Goal: Task Accomplishment & Management: Manage account settings

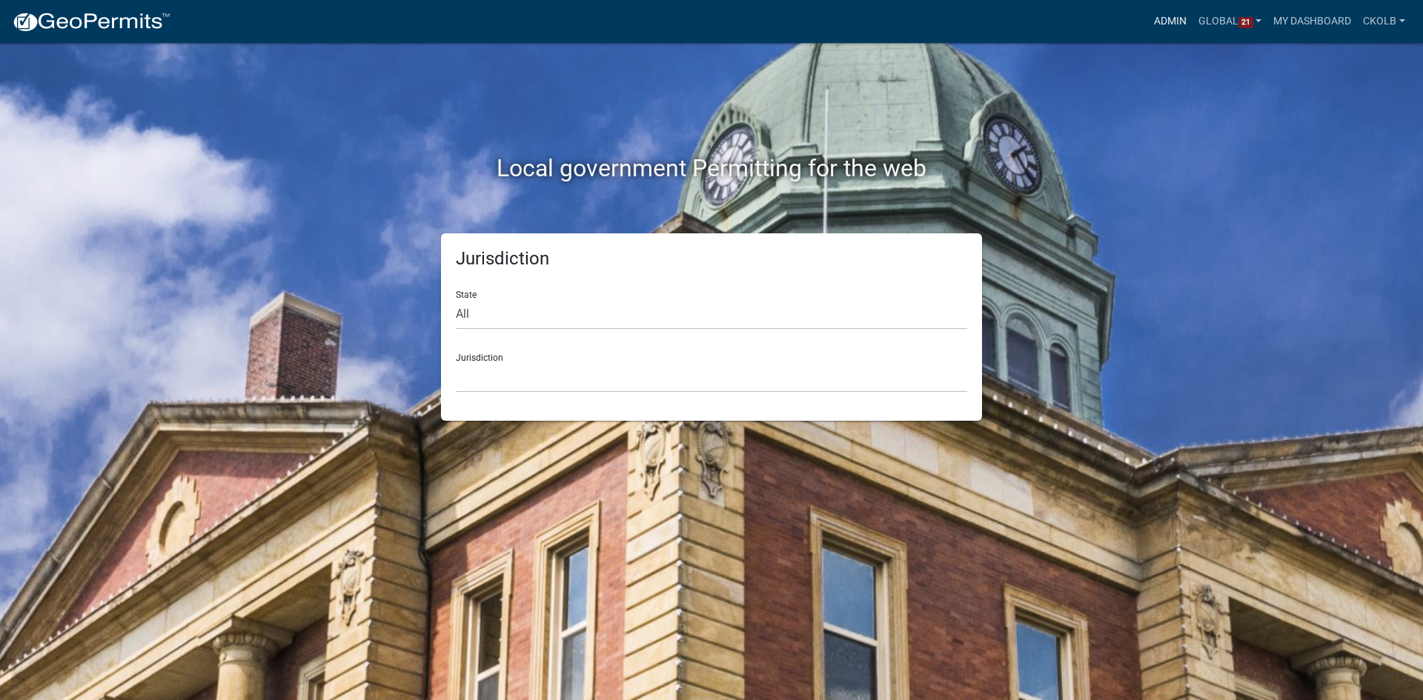
click at [1171, 22] on link "Admin" at bounding box center [1170, 21] width 44 height 28
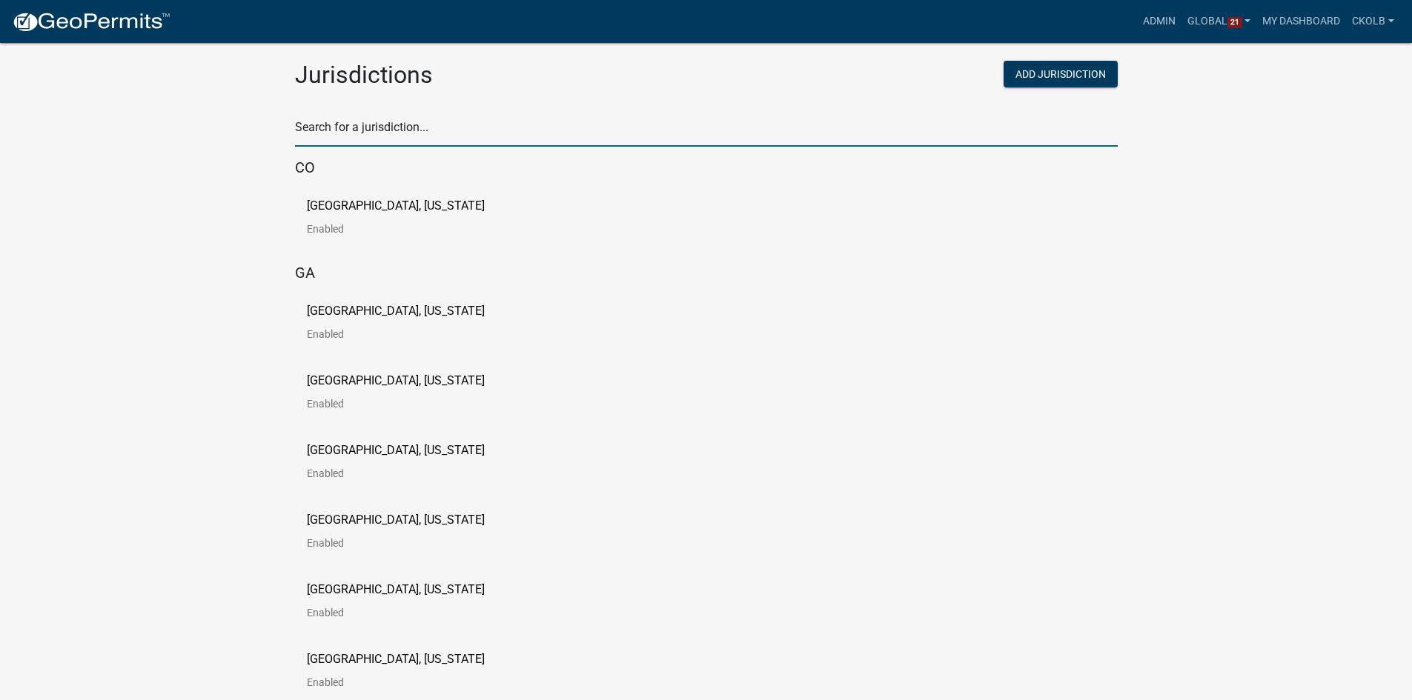
click at [489, 123] on input "text" at bounding box center [706, 131] width 823 height 30
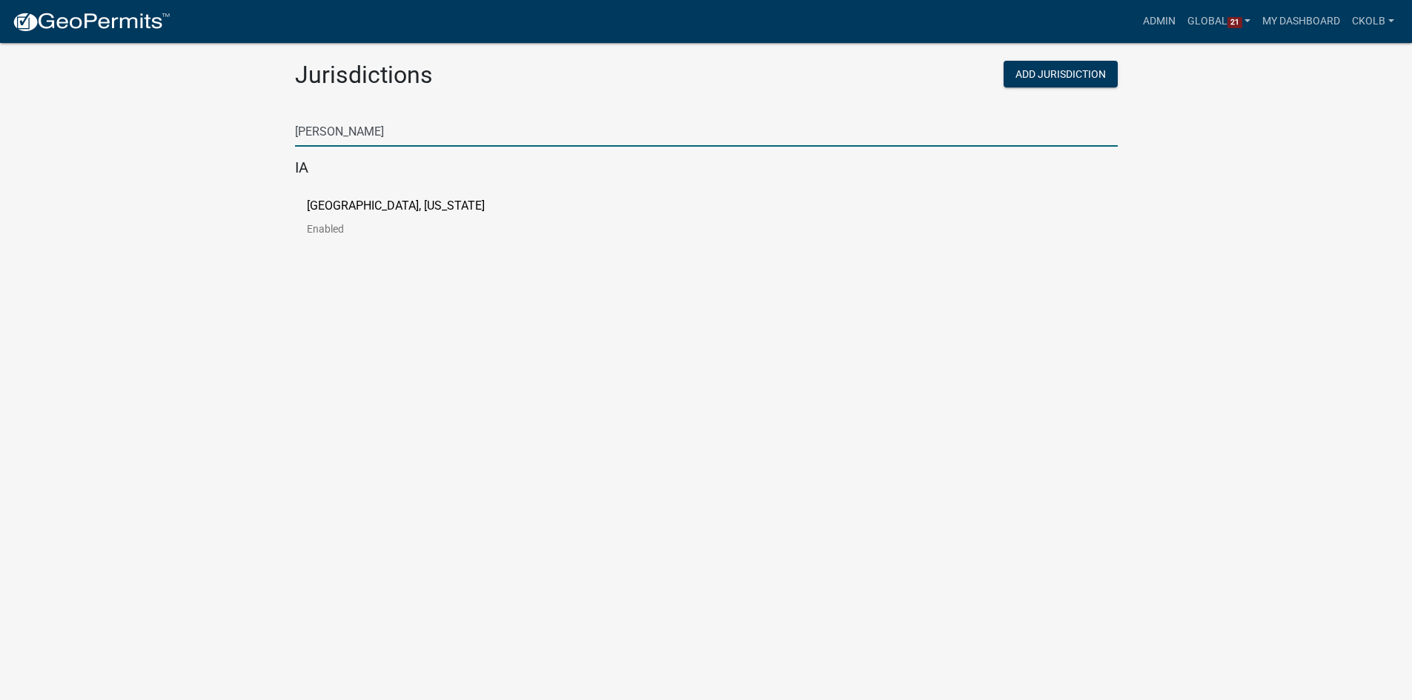
type input "[PERSON_NAME]"
click at [358, 206] on p "[GEOGRAPHIC_DATA], [US_STATE]" at bounding box center [396, 206] width 178 height 12
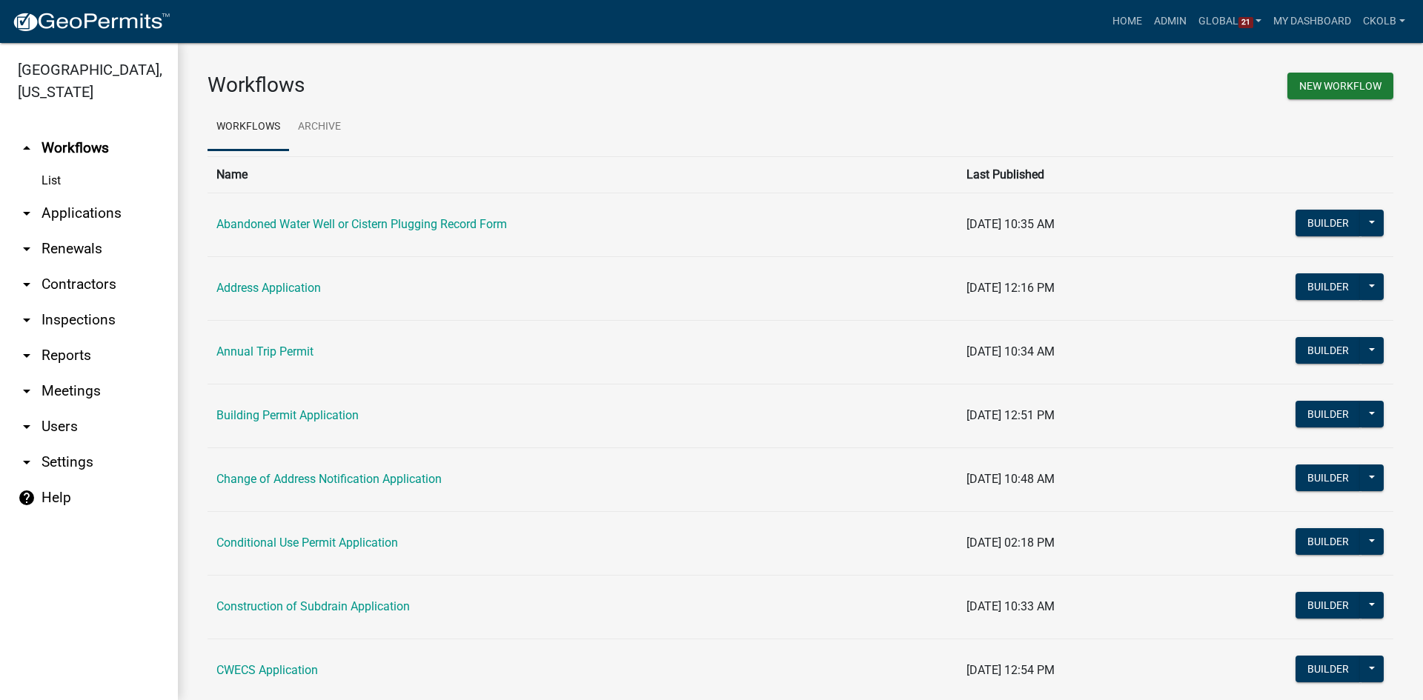
click at [65, 196] on link "arrow_drop_down Applications" at bounding box center [89, 214] width 178 height 36
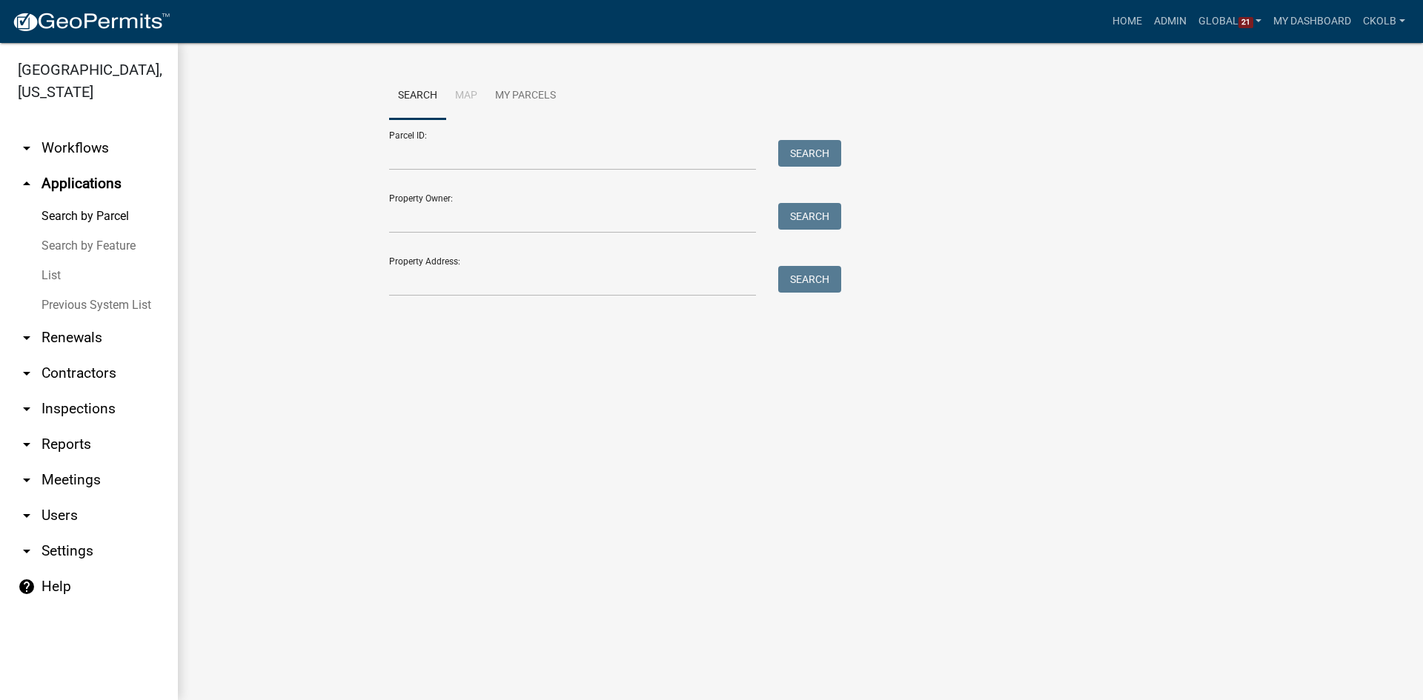
click at [76, 291] on link "Previous System List" at bounding box center [89, 306] width 178 height 30
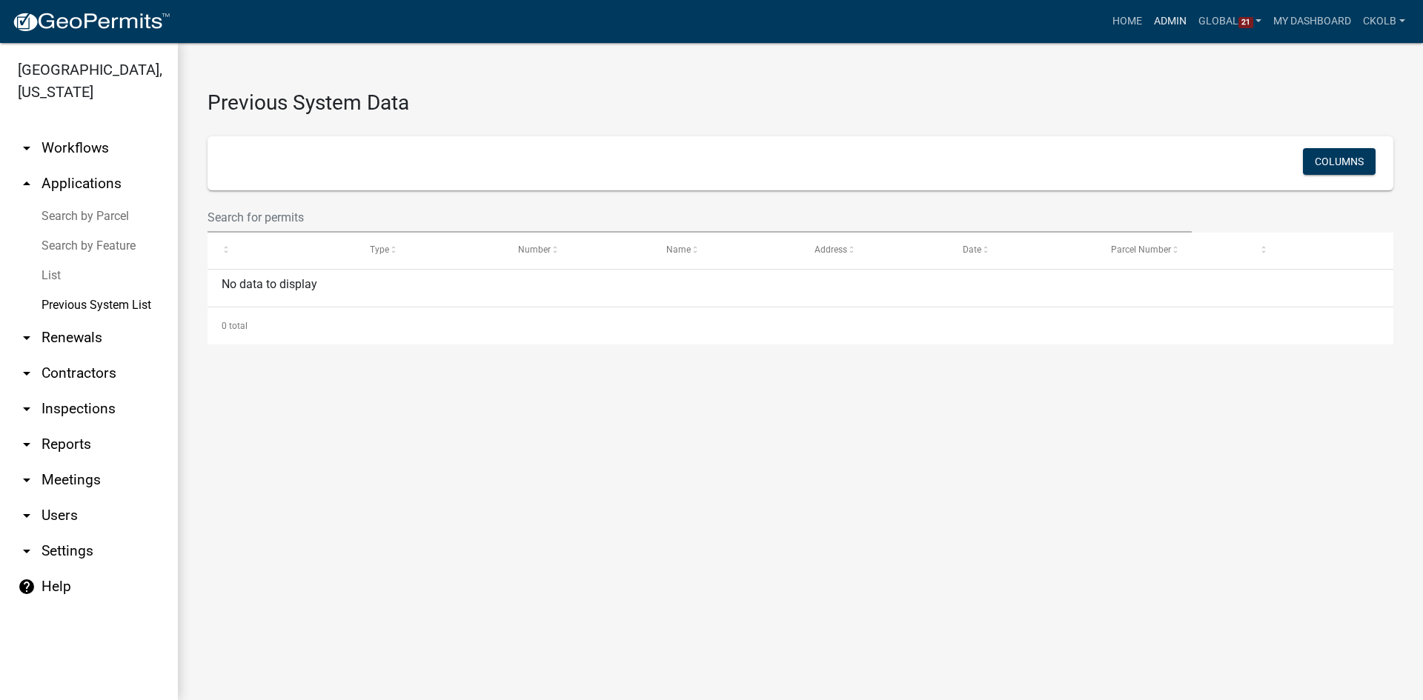
click at [1175, 24] on link "Admin" at bounding box center [1170, 21] width 44 height 28
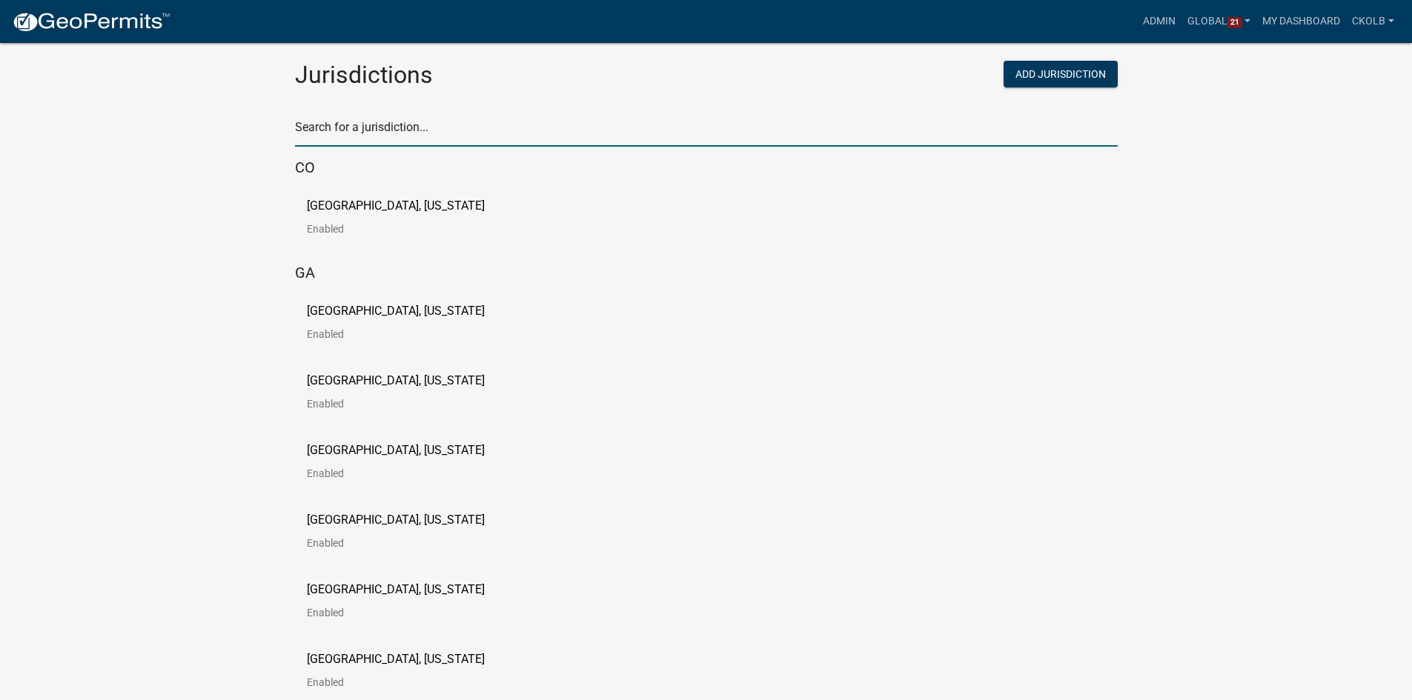
click at [437, 126] on input "text" at bounding box center [706, 131] width 823 height 30
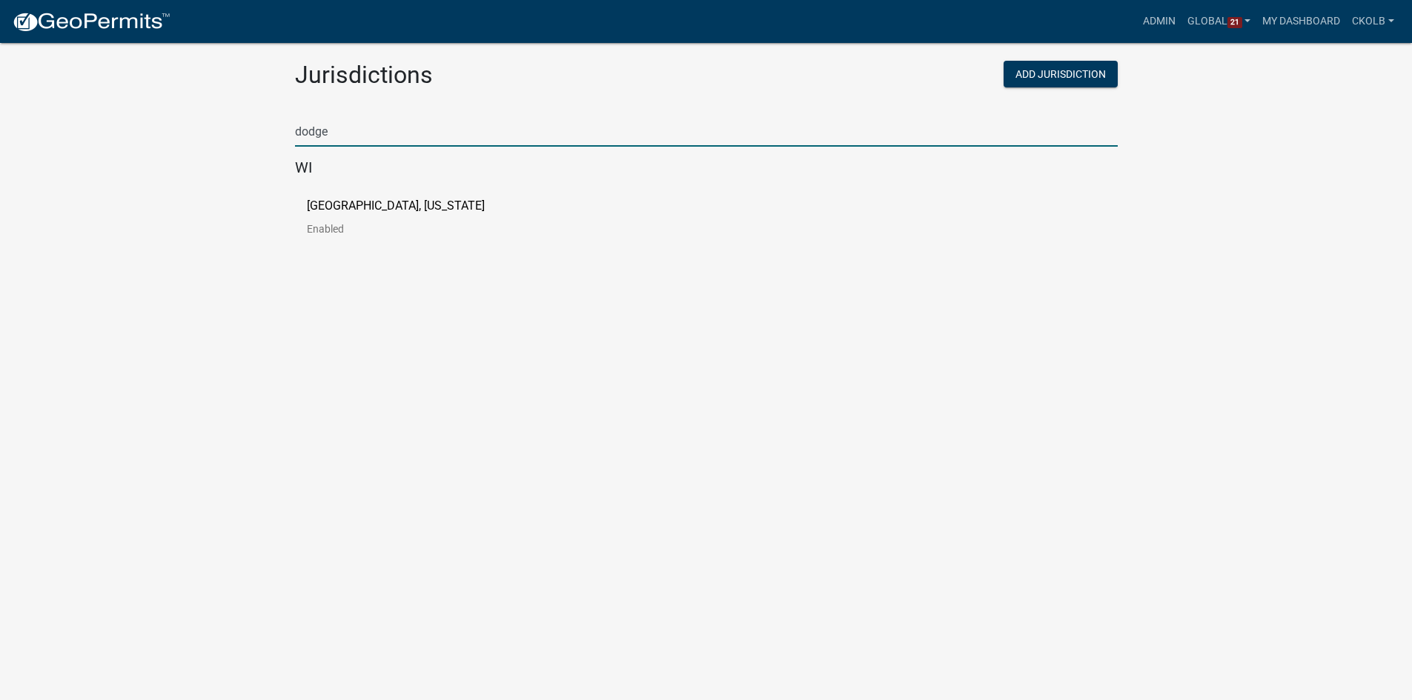
type input "dodge"
click at [374, 212] on p "[GEOGRAPHIC_DATA], [US_STATE]" at bounding box center [396, 206] width 178 height 12
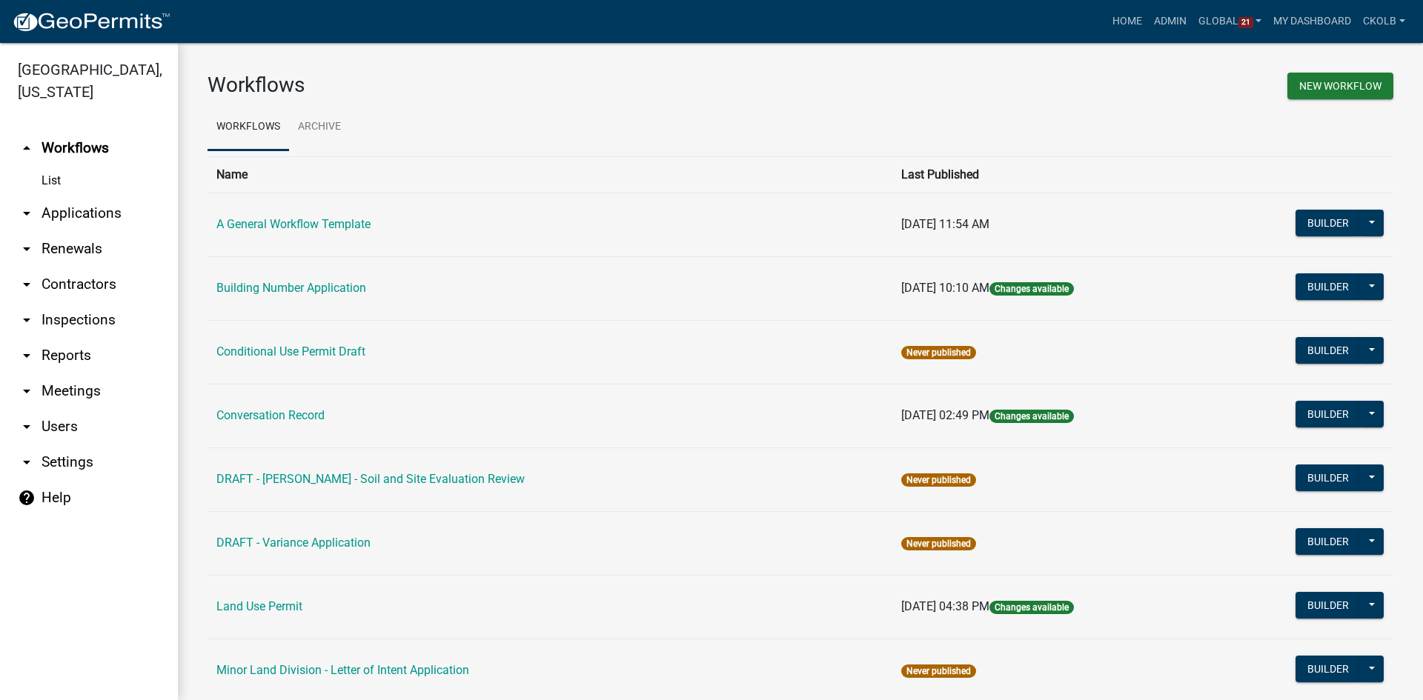
click at [84, 214] on link "arrow_drop_down Applications" at bounding box center [89, 214] width 178 height 36
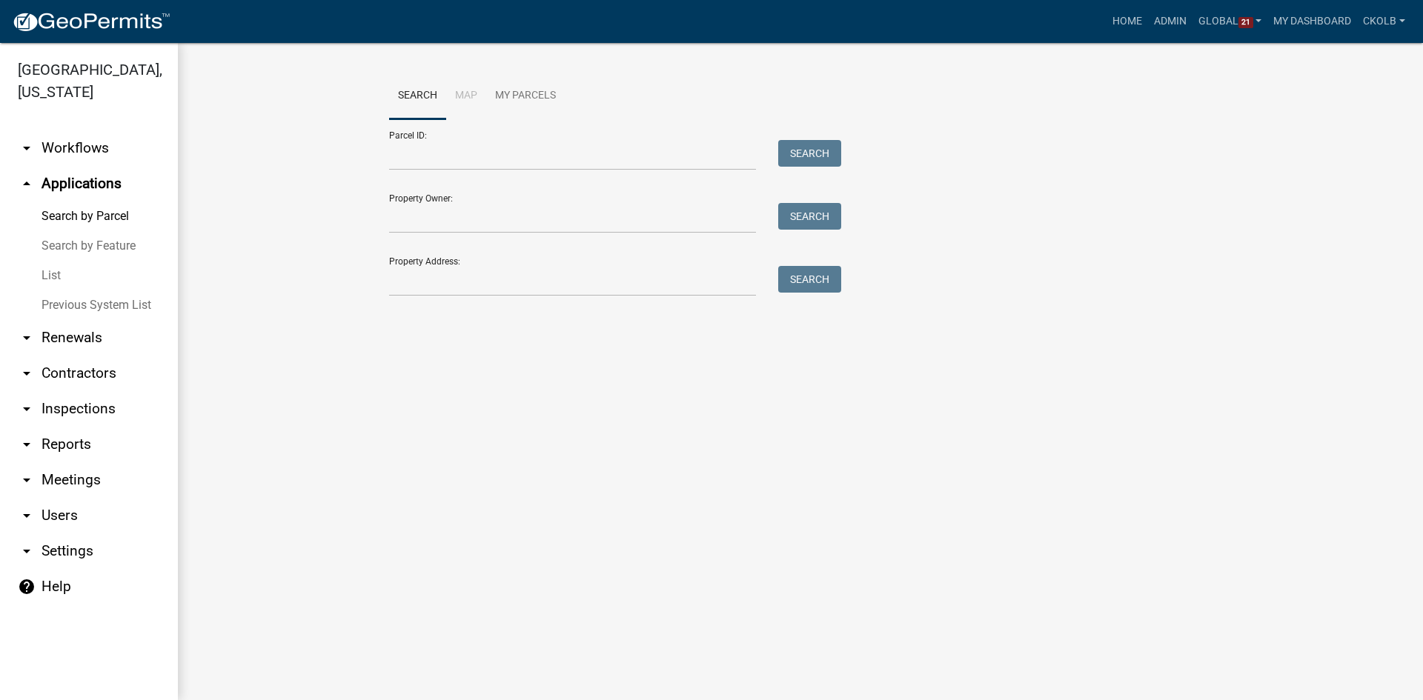
click at [80, 305] on link "Previous System List" at bounding box center [89, 306] width 178 height 30
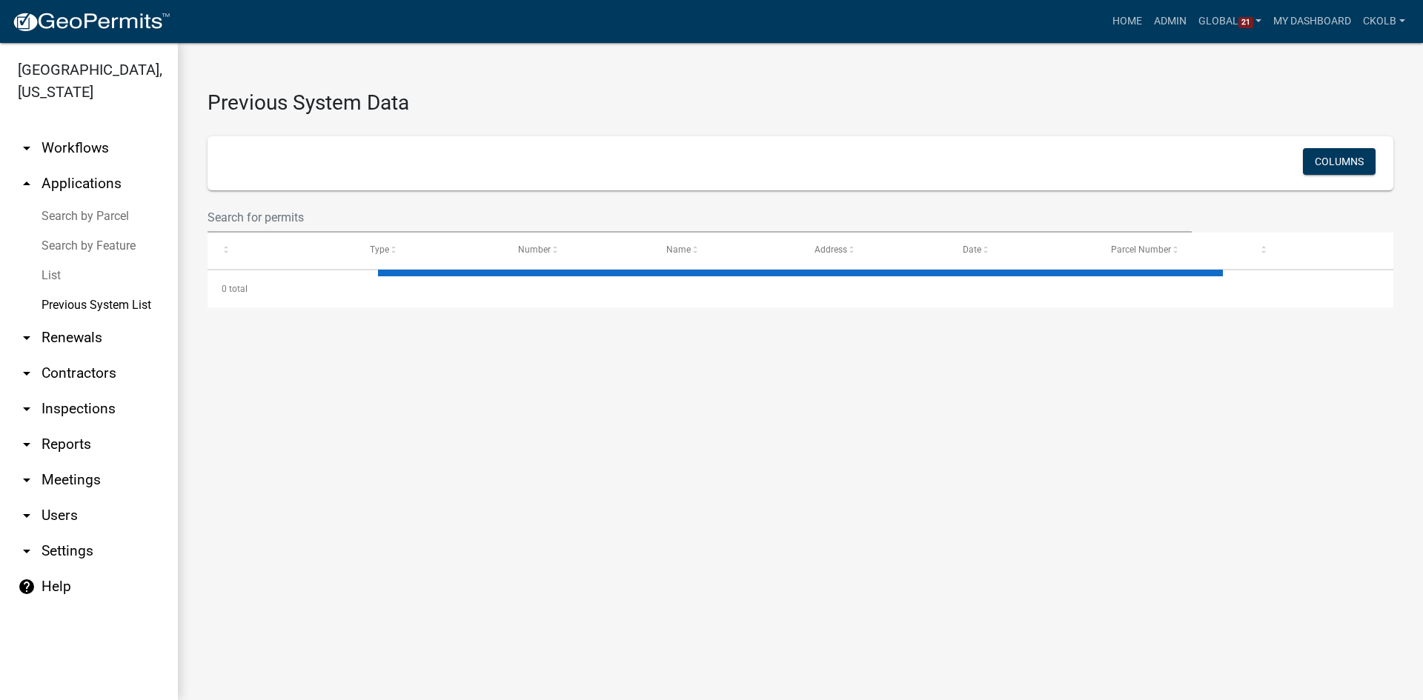
select select "3: 100"
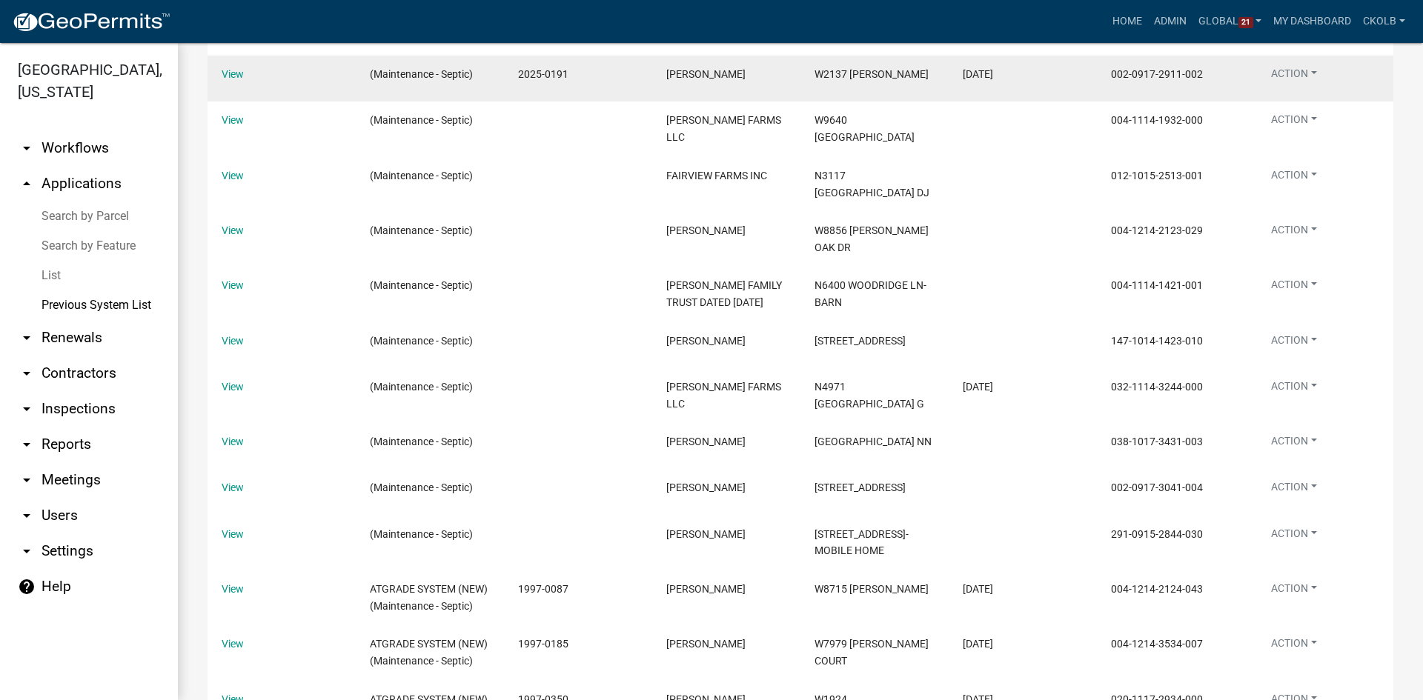
scroll to position [148, 0]
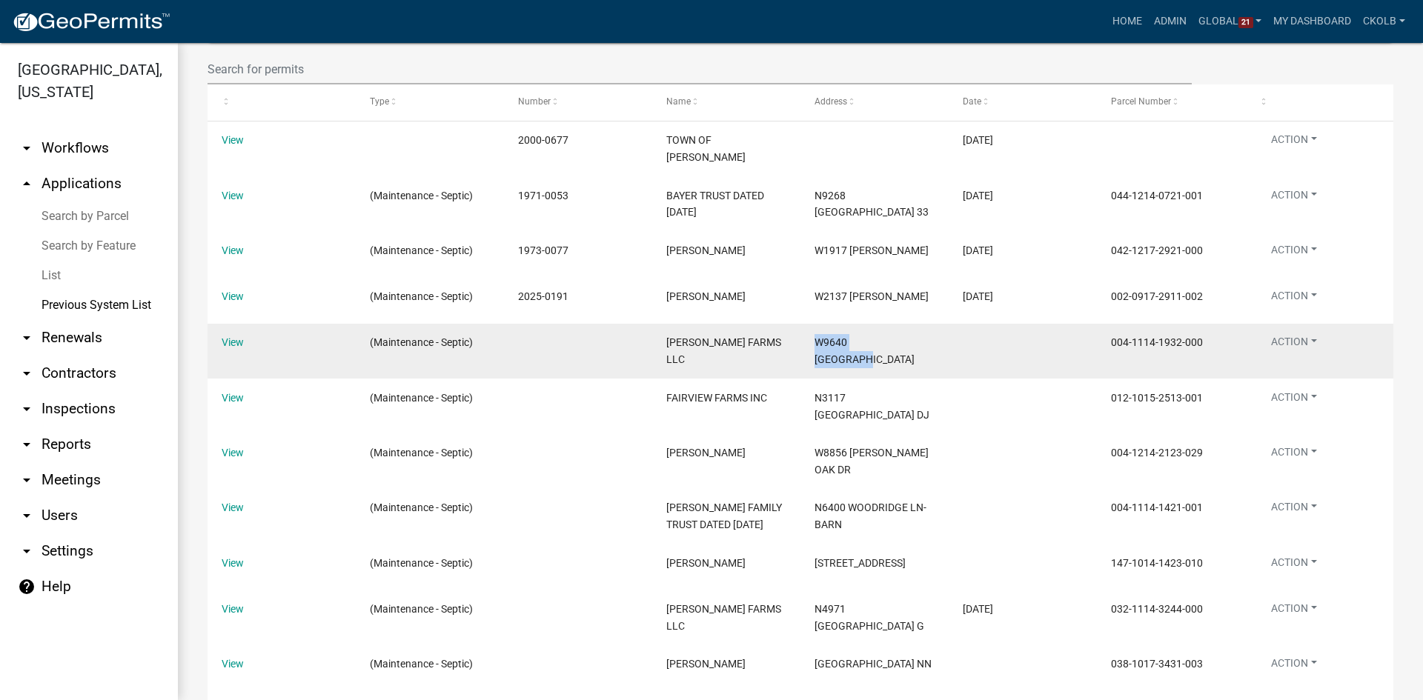
drag, startPoint x: 815, startPoint y: 345, endPoint x: 903, endPoint y: 348, distance: 89.0
click at [903, 348] on span "W9640 [GEOGRAPHIC_DATA]" at bounding box center [865, 350] width 100 height 29
copy span "W9640 [GEOGRAPHIC_DATA]"
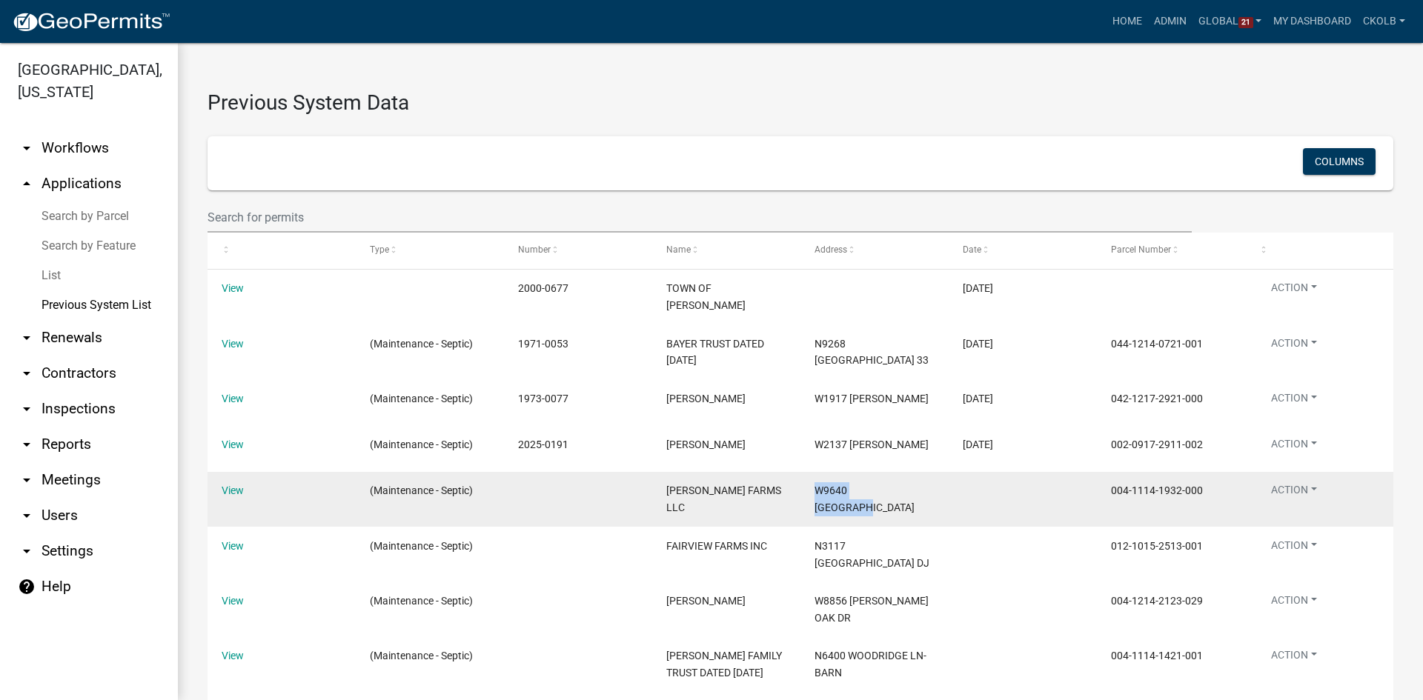
scroll to position [0, 0]
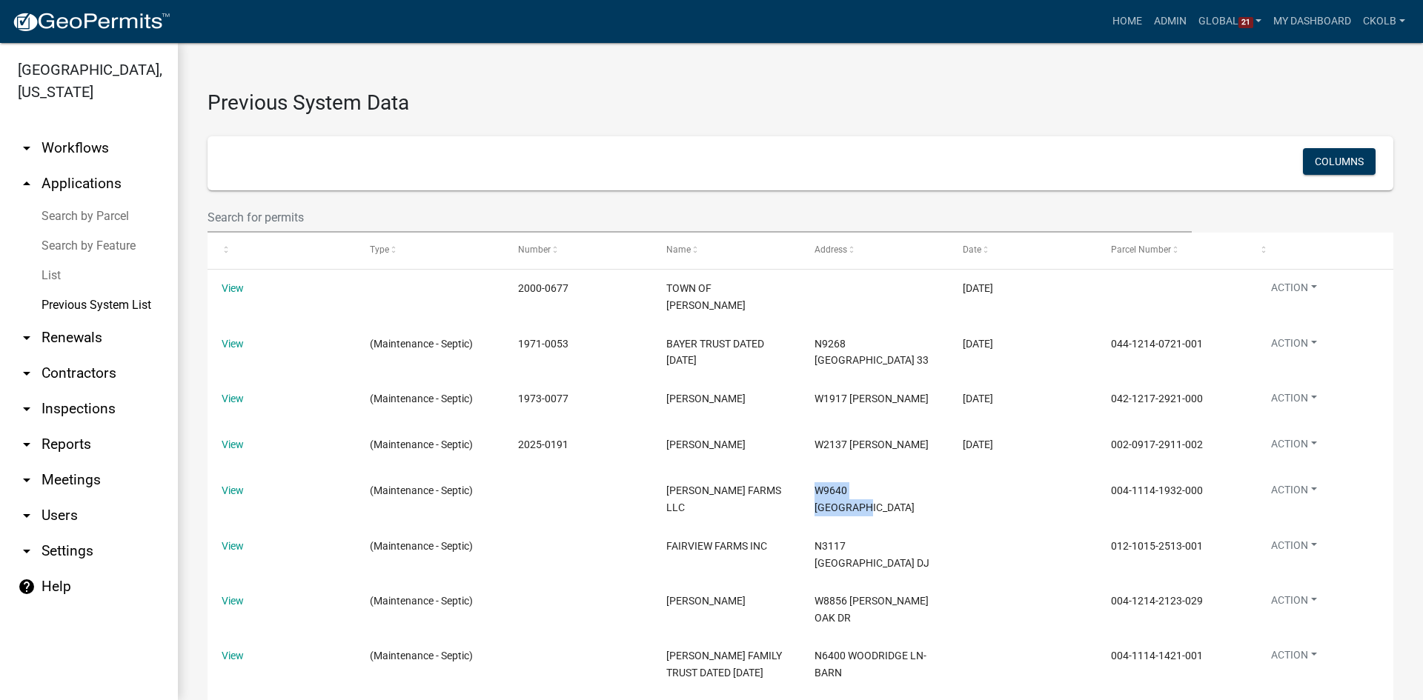
click at [65, 216] on link "Search by Parcel" at bounding box center [89, 217] width 178 height 30
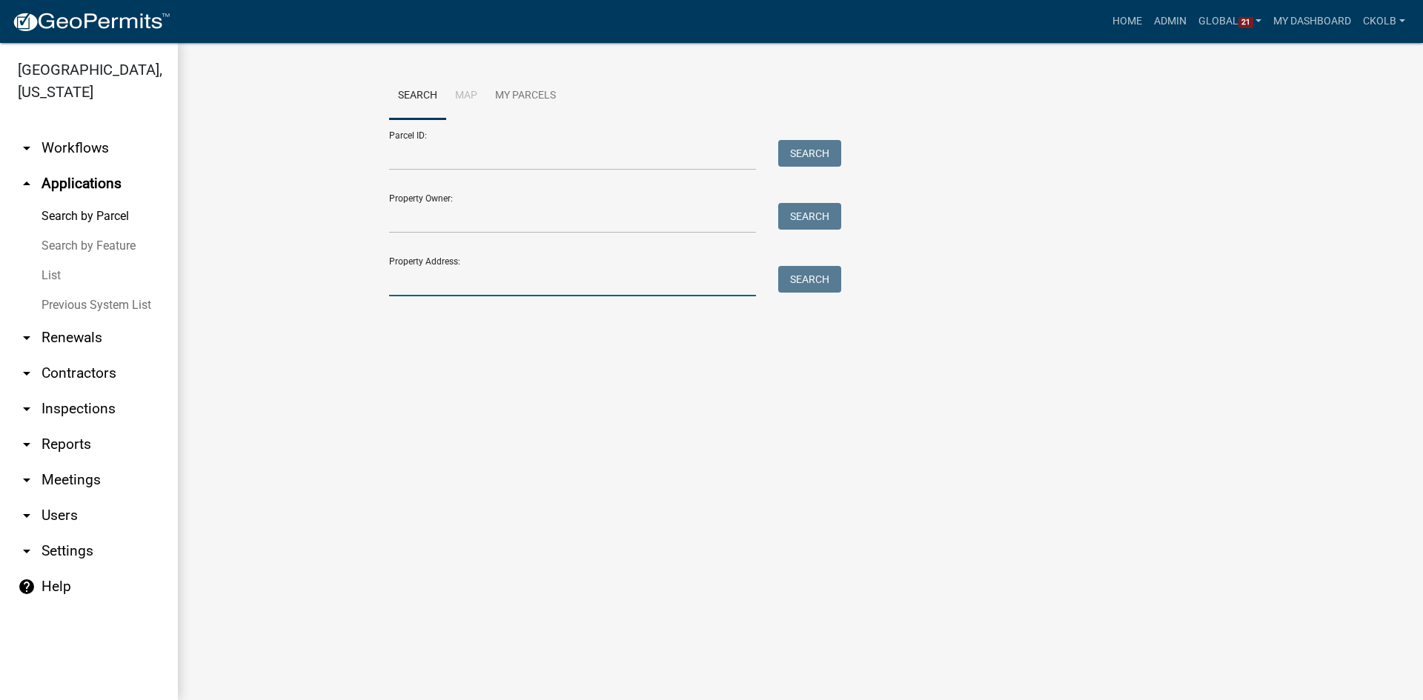
click at [434, 276] on input "Property Address:" at bounding box center [572, 281] width 367 height 30
paste input "W9640 [GEOGRAPHIC_DATA]"
type input "W9640 [GEOGRAPHIC_DATA]"
click at [812, 277] on button "Search" at bounding box center [809, 279] width 63 height 27
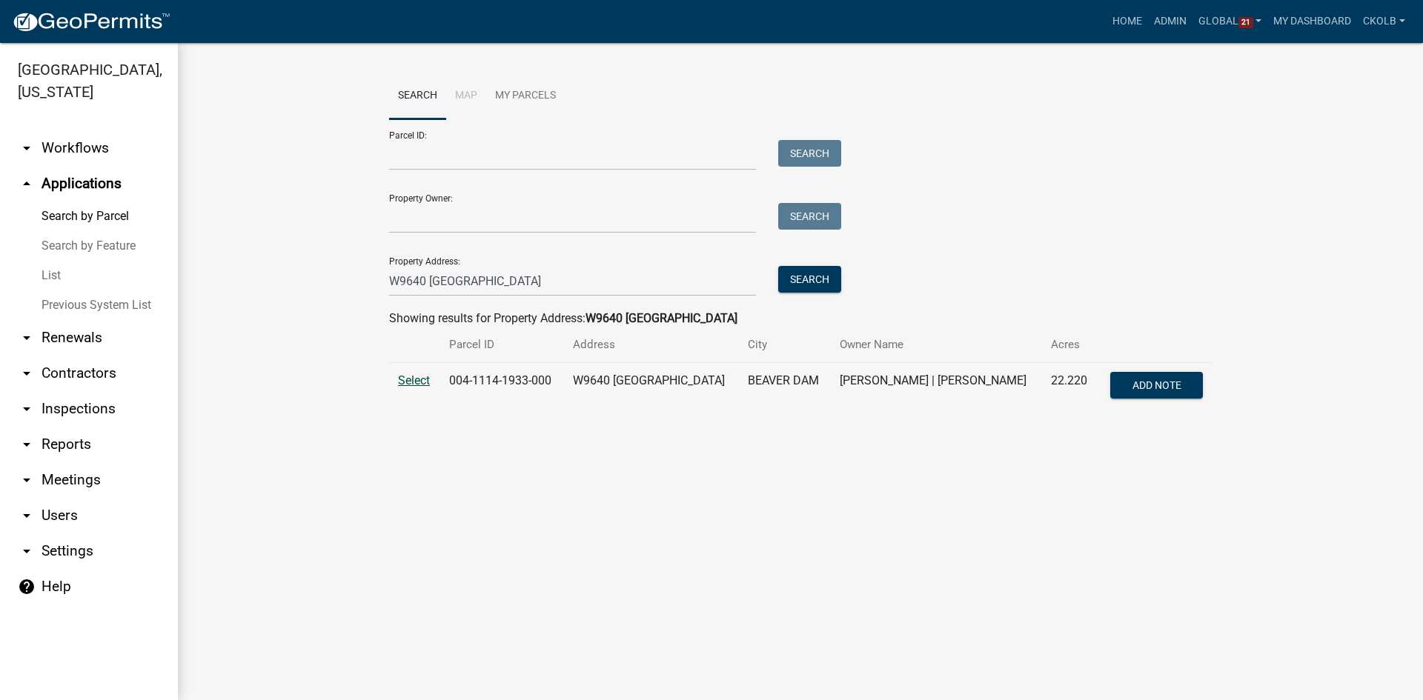
click at [418, 377] on span "Select" at bounding box center [414, 381] width 32 height 14
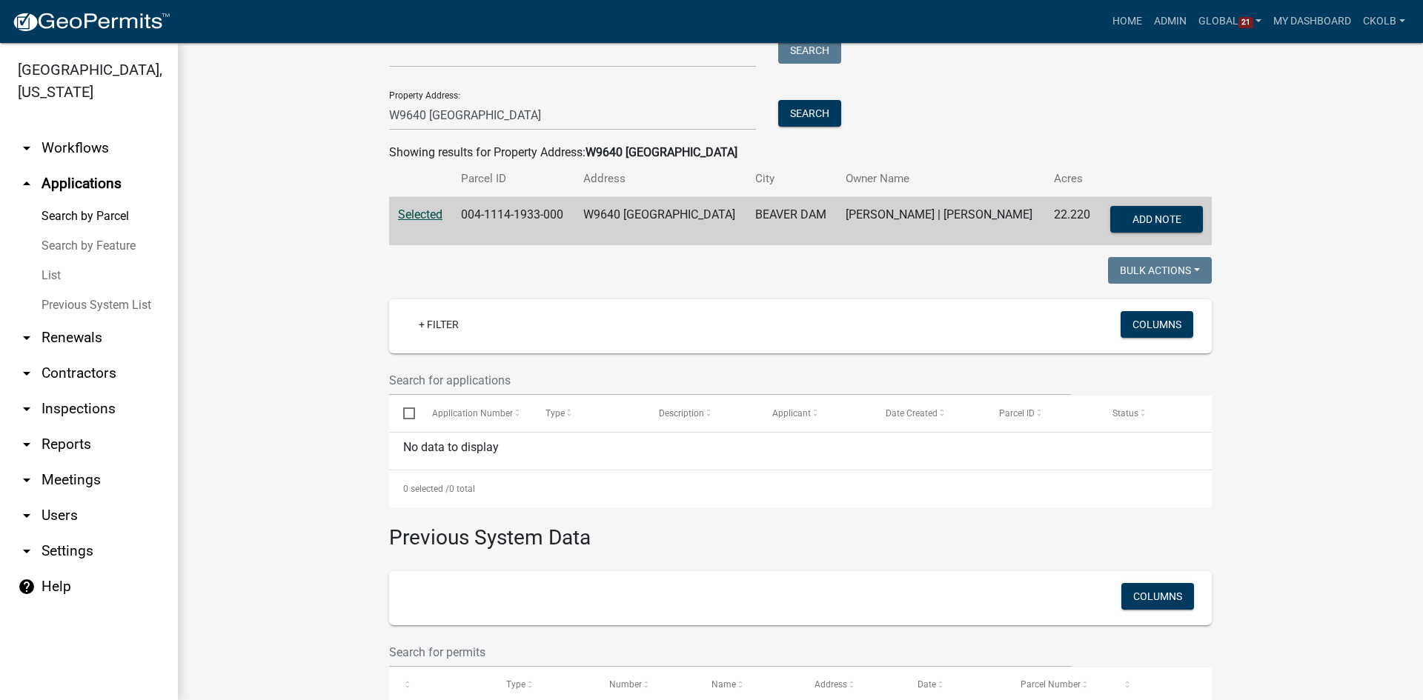
scroll to position [314, 0]
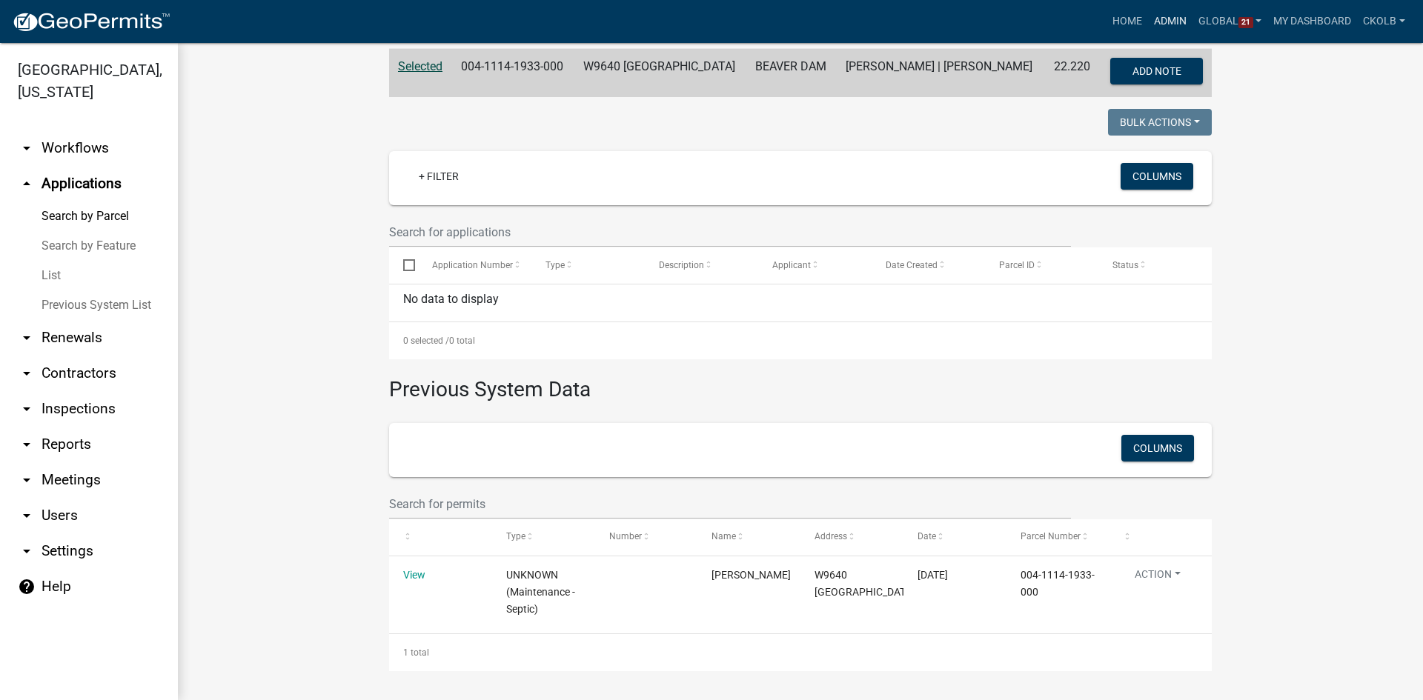
click at [1168, 15] on link "Admin" at bounding box center [1170, 21] width 44 height 28
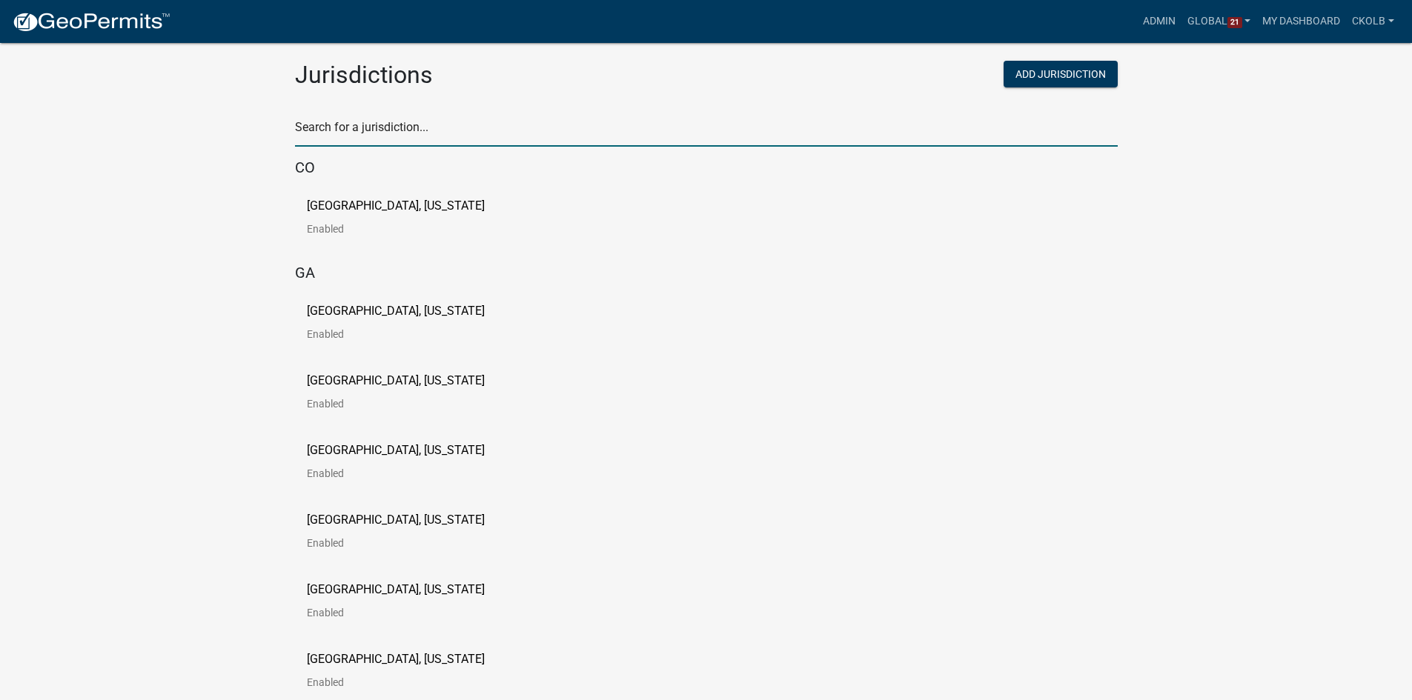
click at [421, 136] on input "text" at bounding box center [706, 131] width 823 height 30
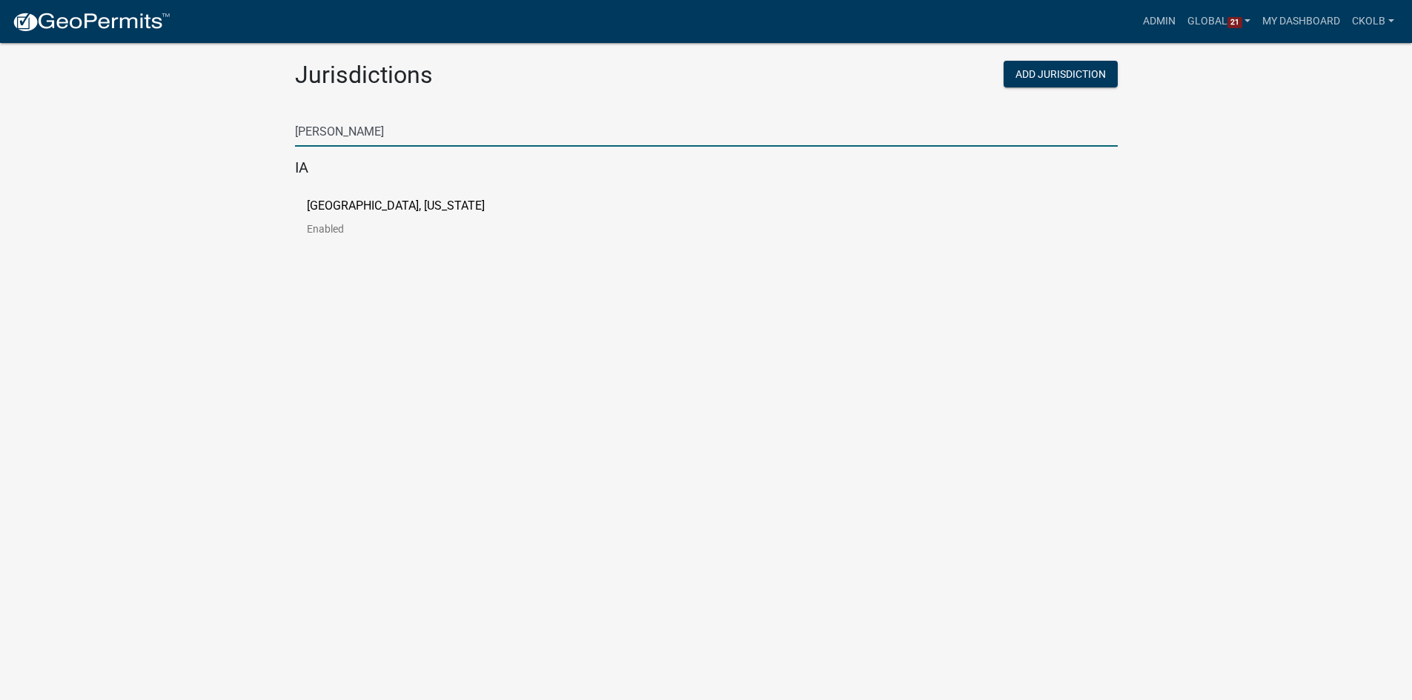
type input "[PERSON_NAME]"
click at [385, 203] on p "[GEOGRAPHIC_DATA], [US_STATE]" at bounding box center [396, 206] width 178 height 12
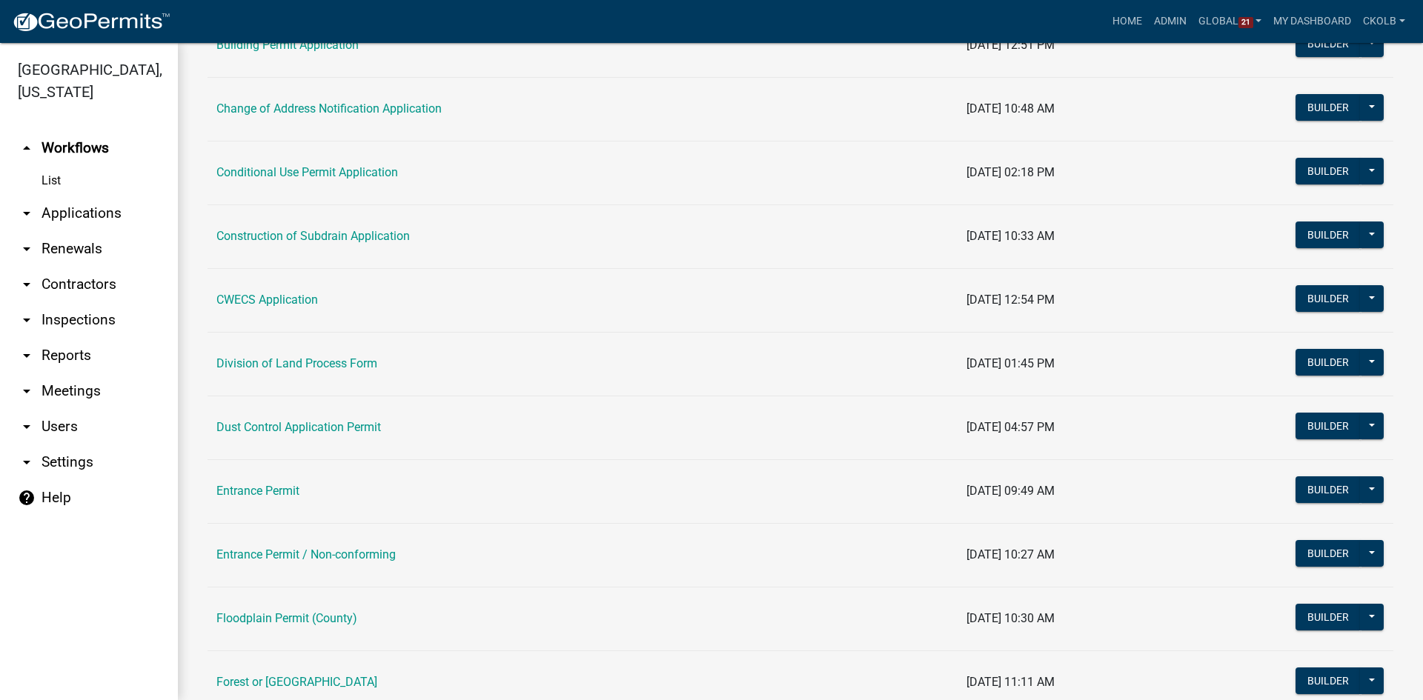
scroll to position [148, 0]
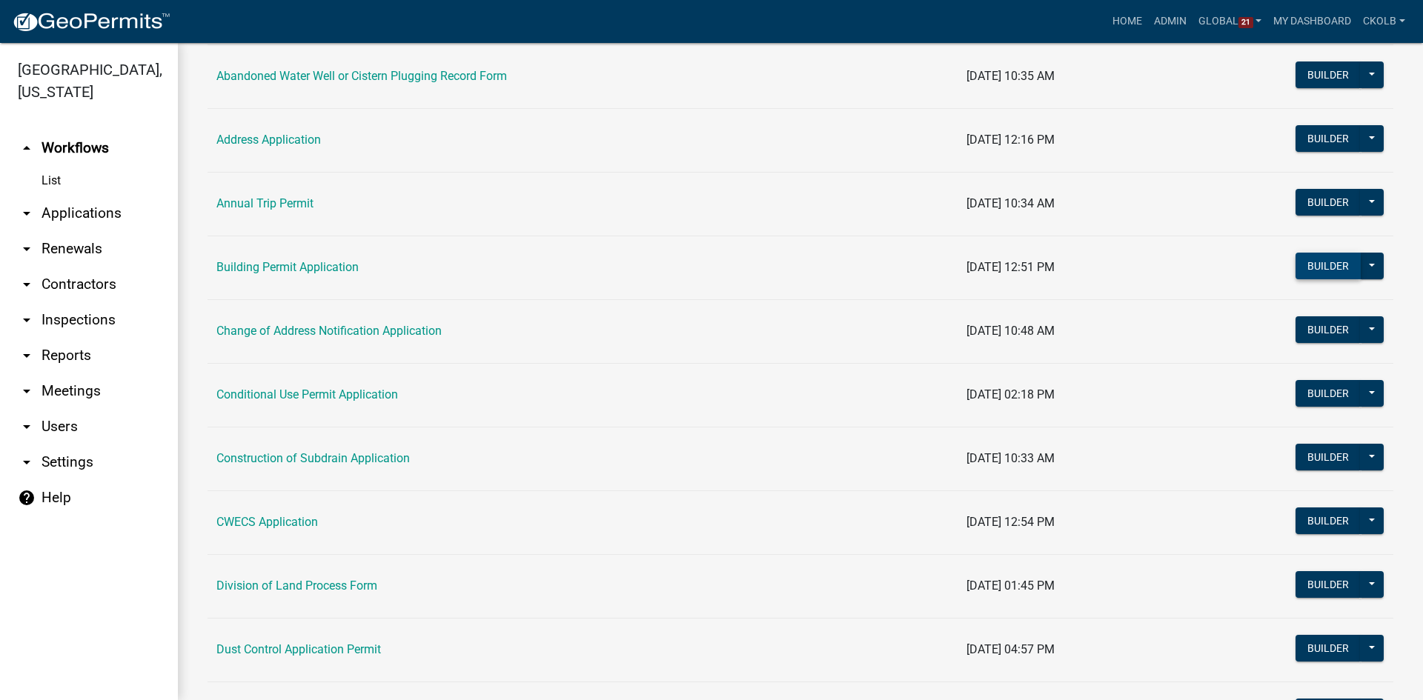
click at [1308, 268] on button "Builder" at bounding box center [1328, 266] width 65 height 27
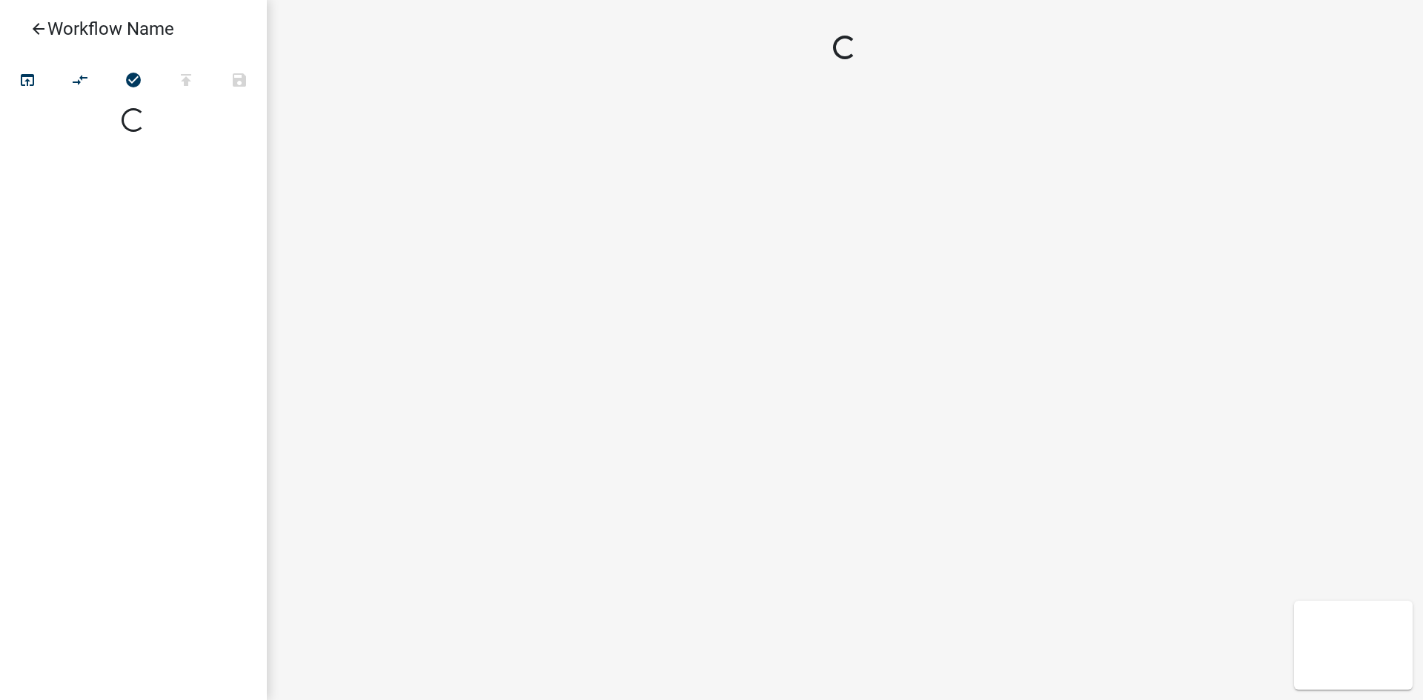
select select
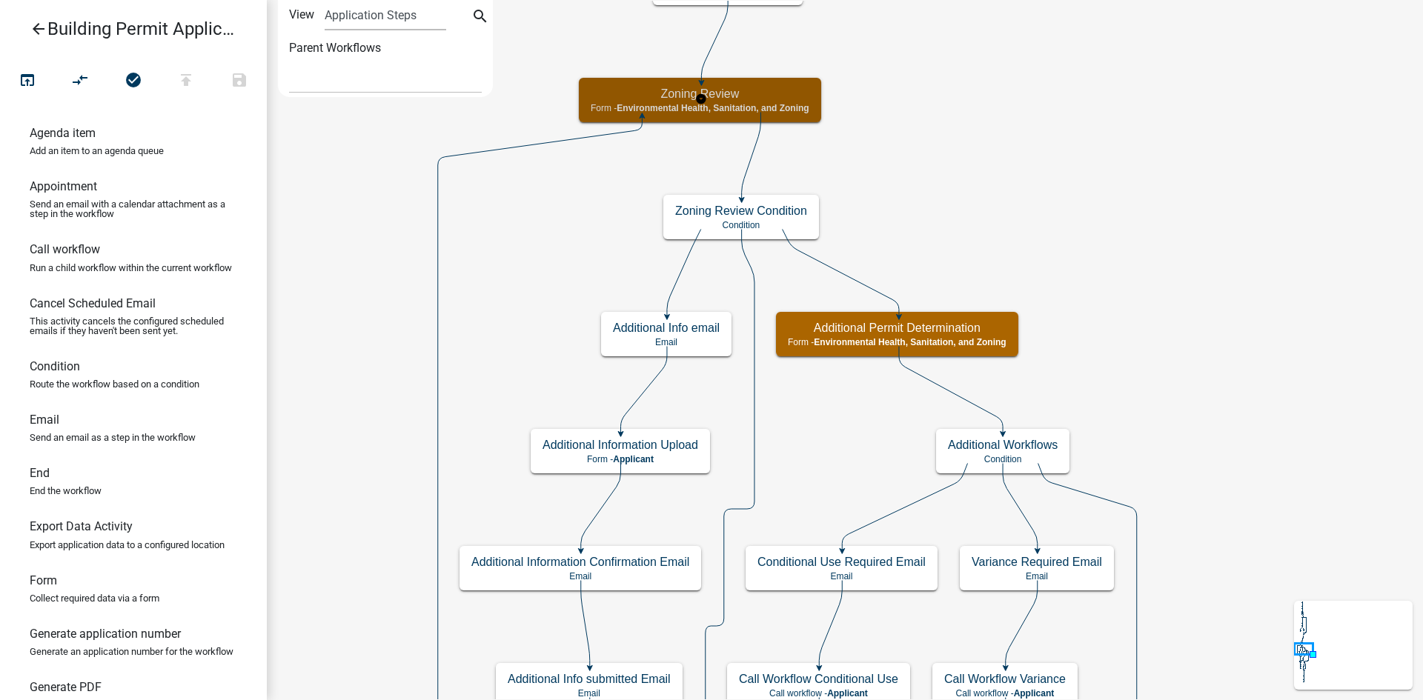
click at [776, 102] on div "Zoning Review Form - Environmental Health, Sanitation, and Zoning" at bounding box center [700, 100] width 242 height 44
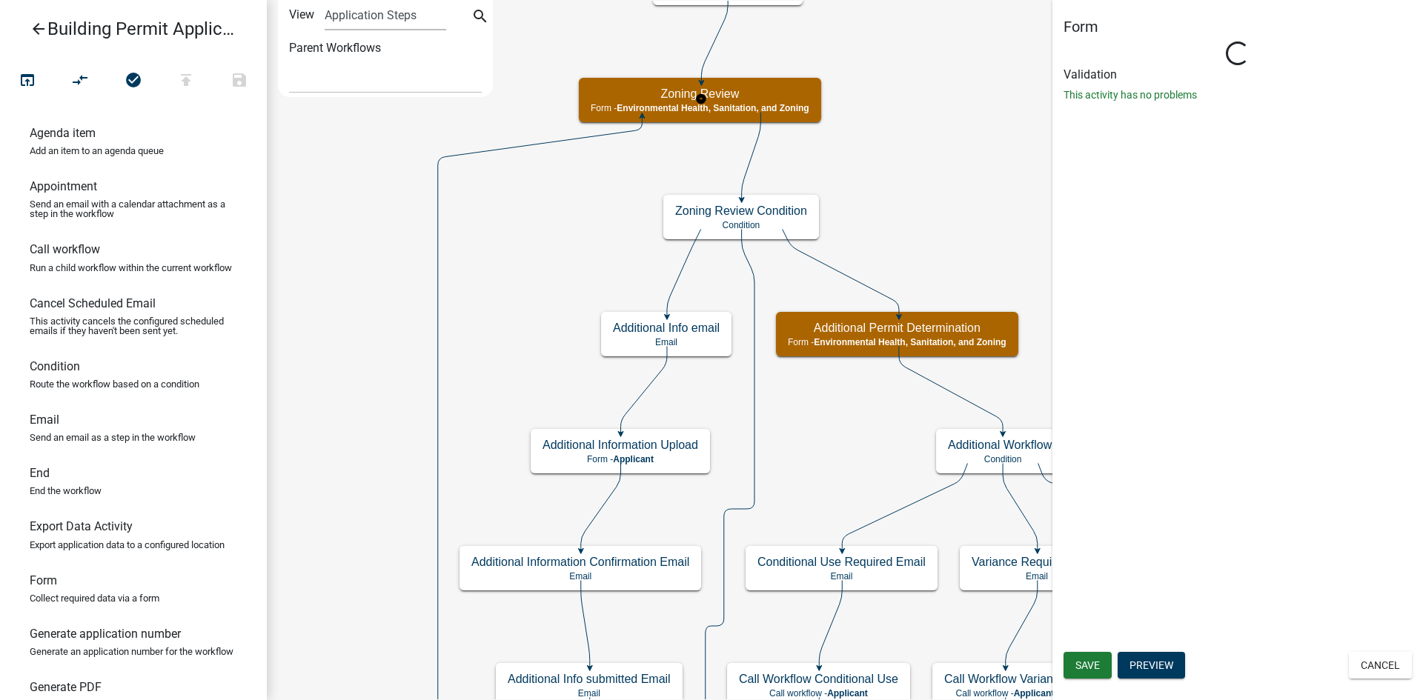
select select "D8A3E368-90C5-43C1-B367-EC3441160A32"
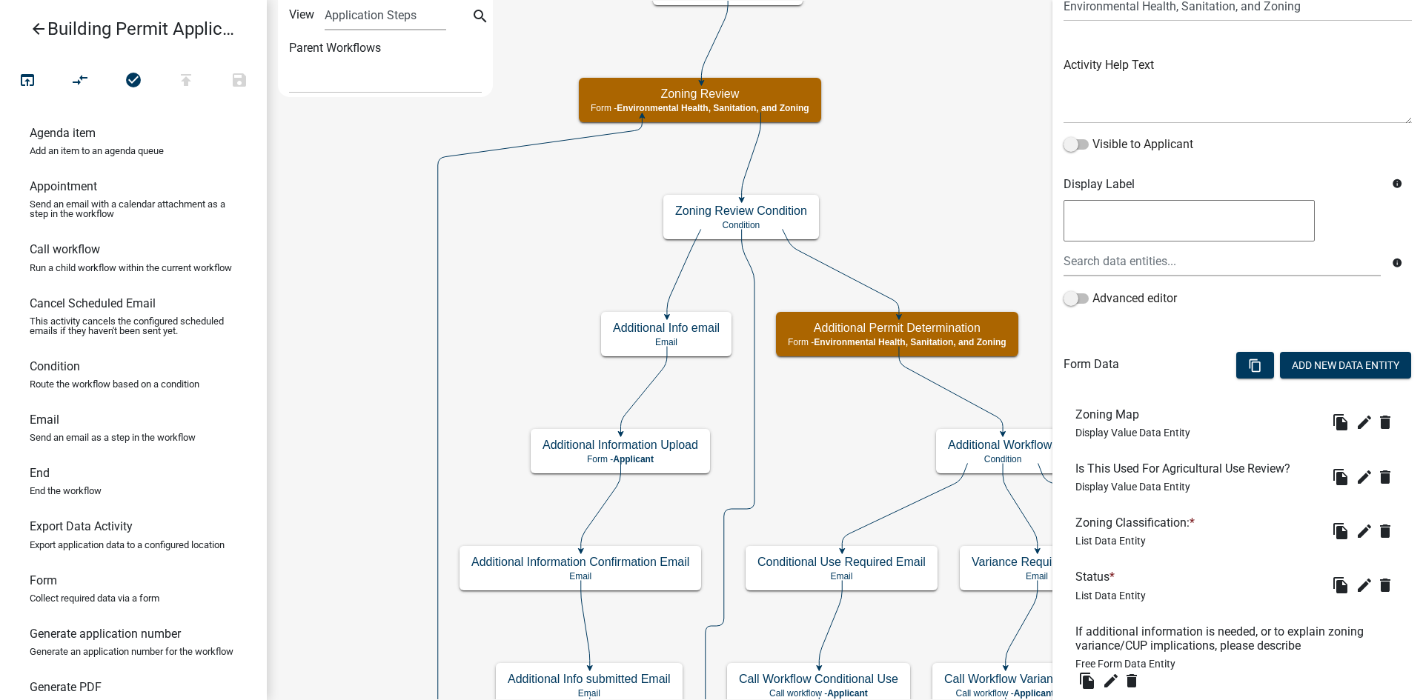
scroll to position [344, 0]
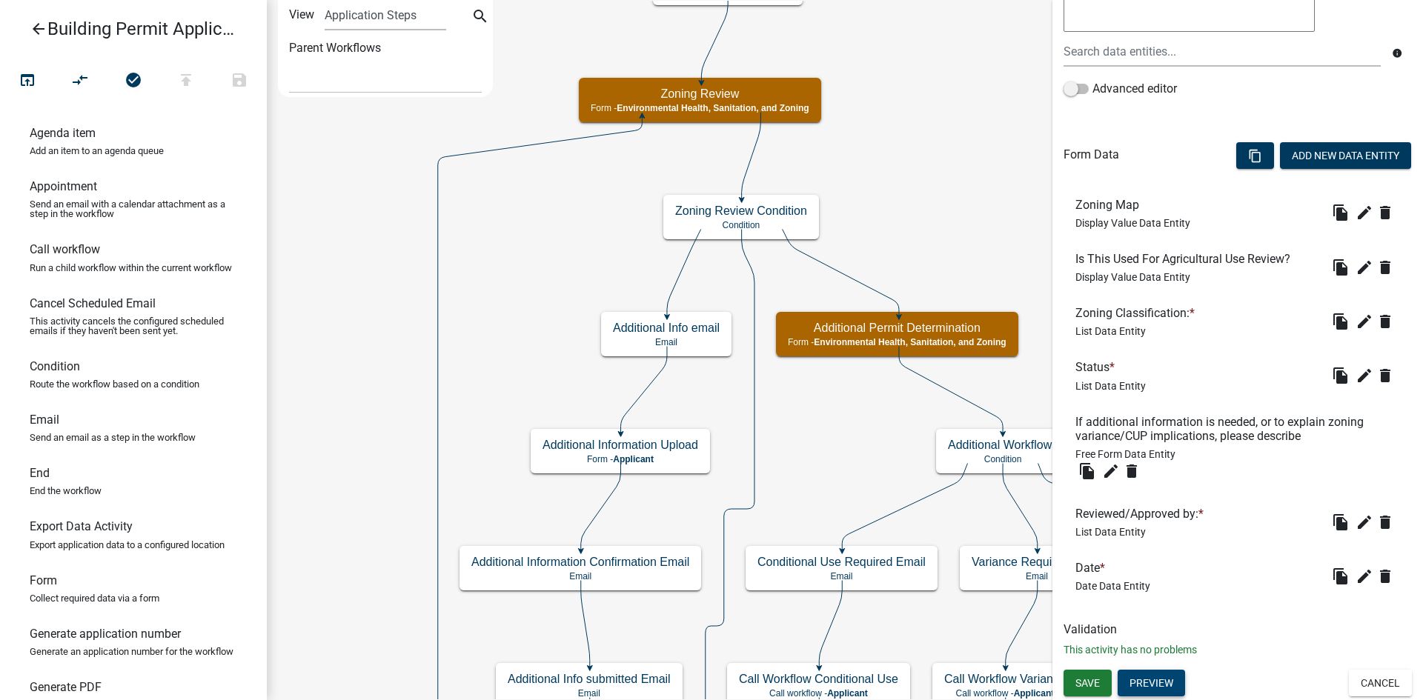
click at [1154, 688] on button "Preview" at bounding box center [1151, 683] width 67 height 27
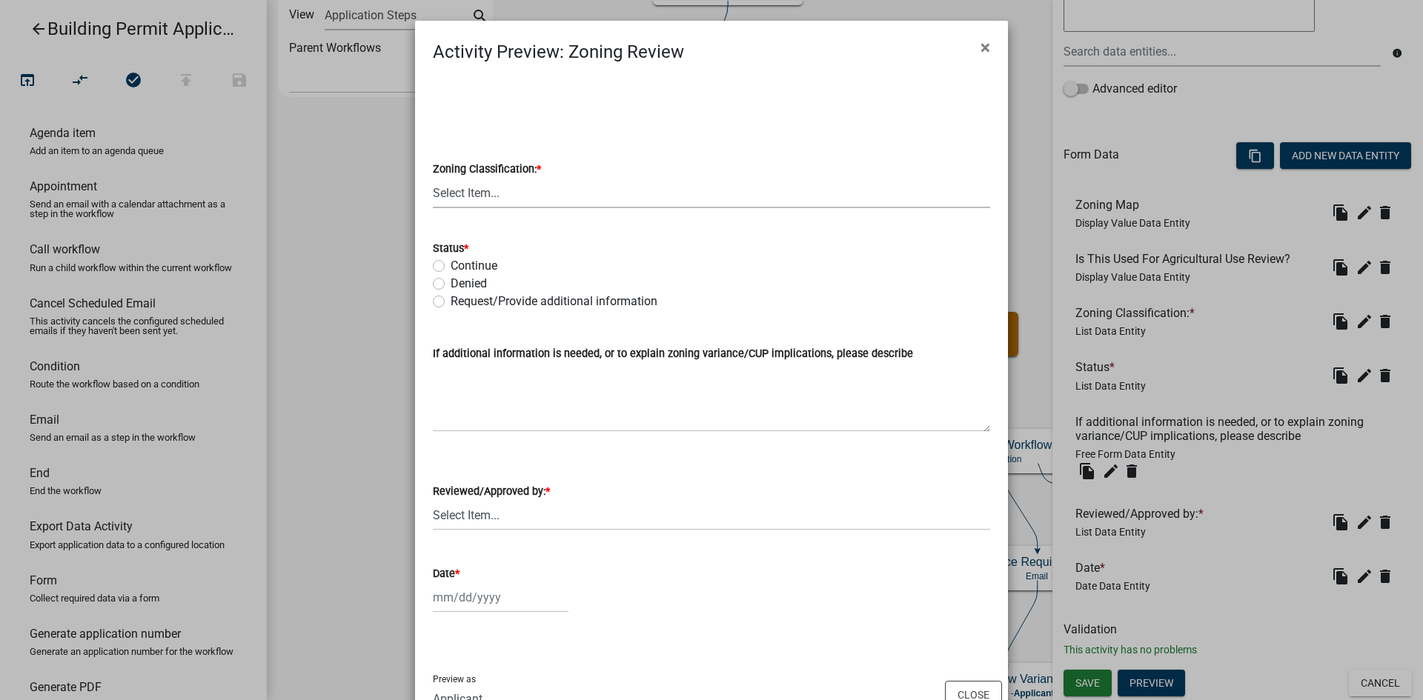
click at [494, 188] on select "Select Item... A-1 (Agricultural) C-1 (Commercial) C-PUD (Commercial Planned Un…" at bounding box center [711, 193] width 557 height 30
click at [433, 178] on select "Select Item... A-1 (Agricultural) C-1 (Commercial) C-PUD (Commercial Planned Un…" at bounding box center [711, 193] width 557 height 30
select select "772a5150-7bcc-4087-ade7-9944f0313477"
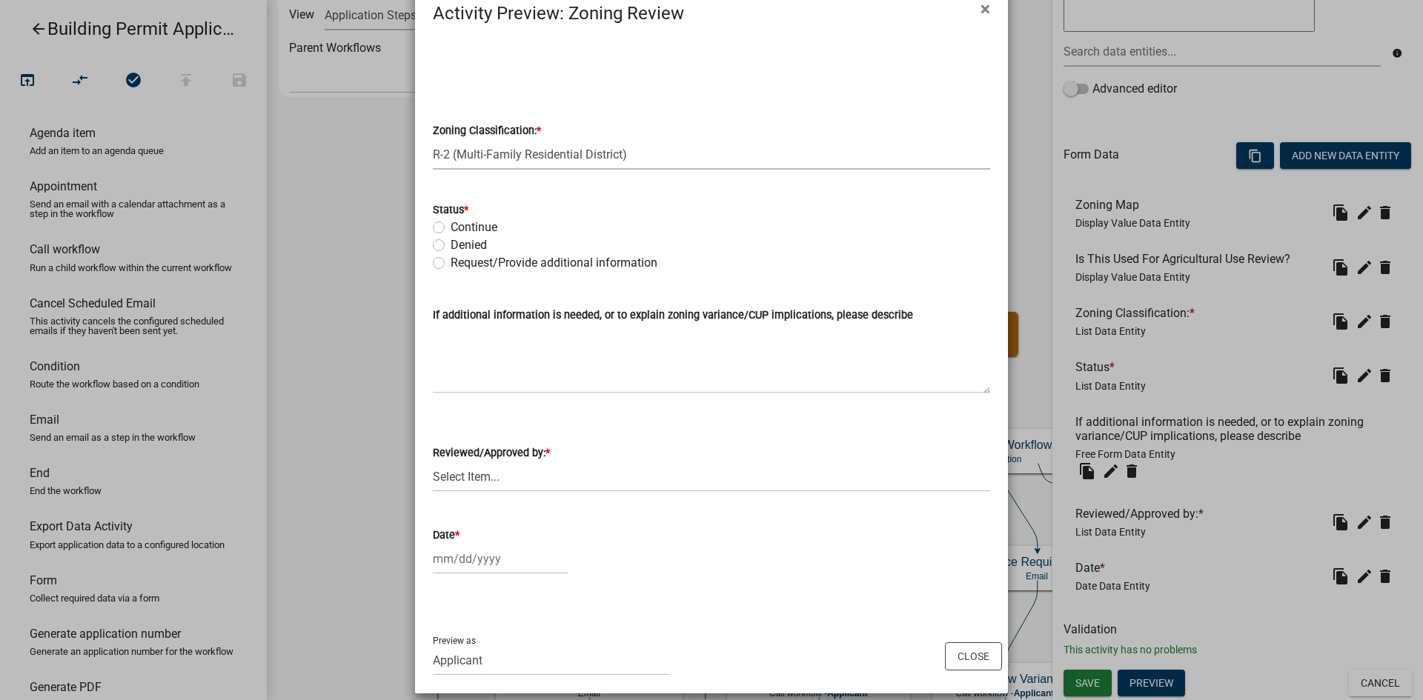
scroll to position [53, 0]
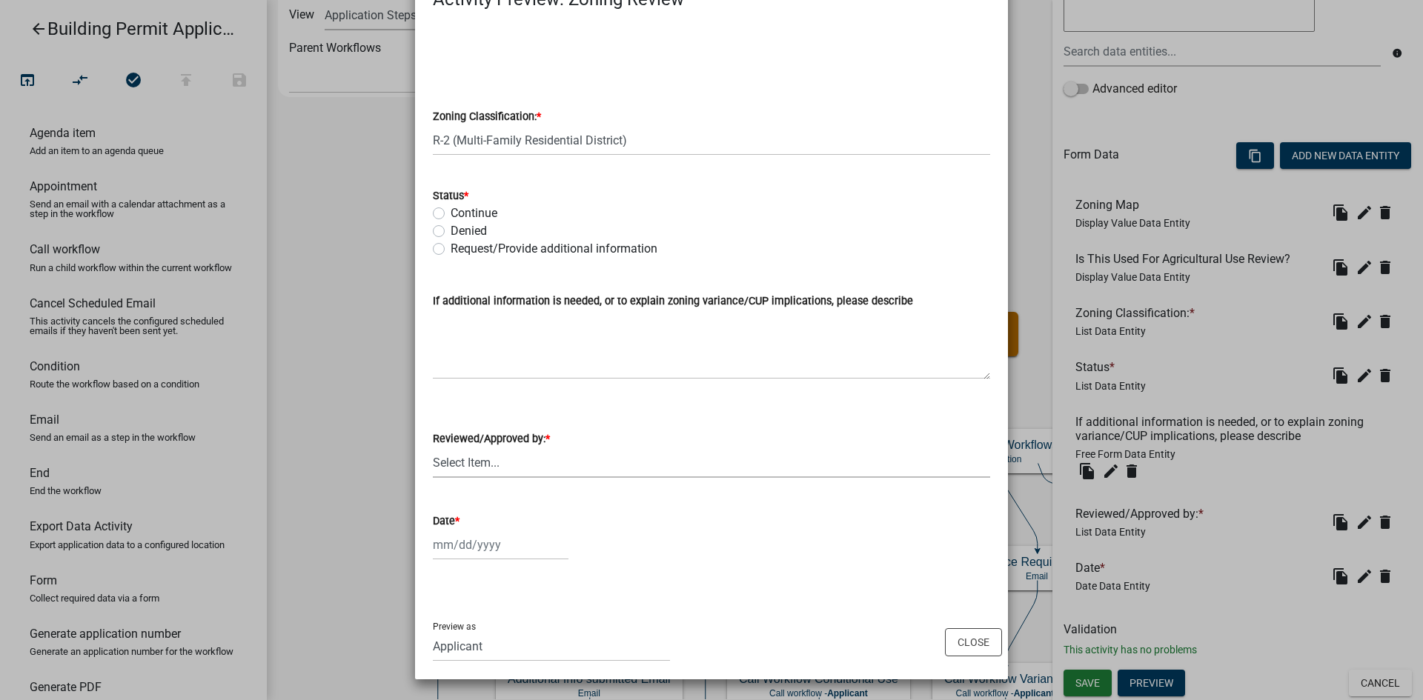
click at [517, 454] on select "Select Item... [PERSON_NAME]" at bounding box center [711, 463] width 557 height 30
click at [516, 462] on select "Select Item... [PERSON_NAME]" at bounding box center [711, 463] width 557 height 30
click at [952, 638] on div "Preview as Applicant NG 9-1-1 Address Installer Weed Commissioner GIS Departmen…" at bounding box center [711, 642] width 593 height 75
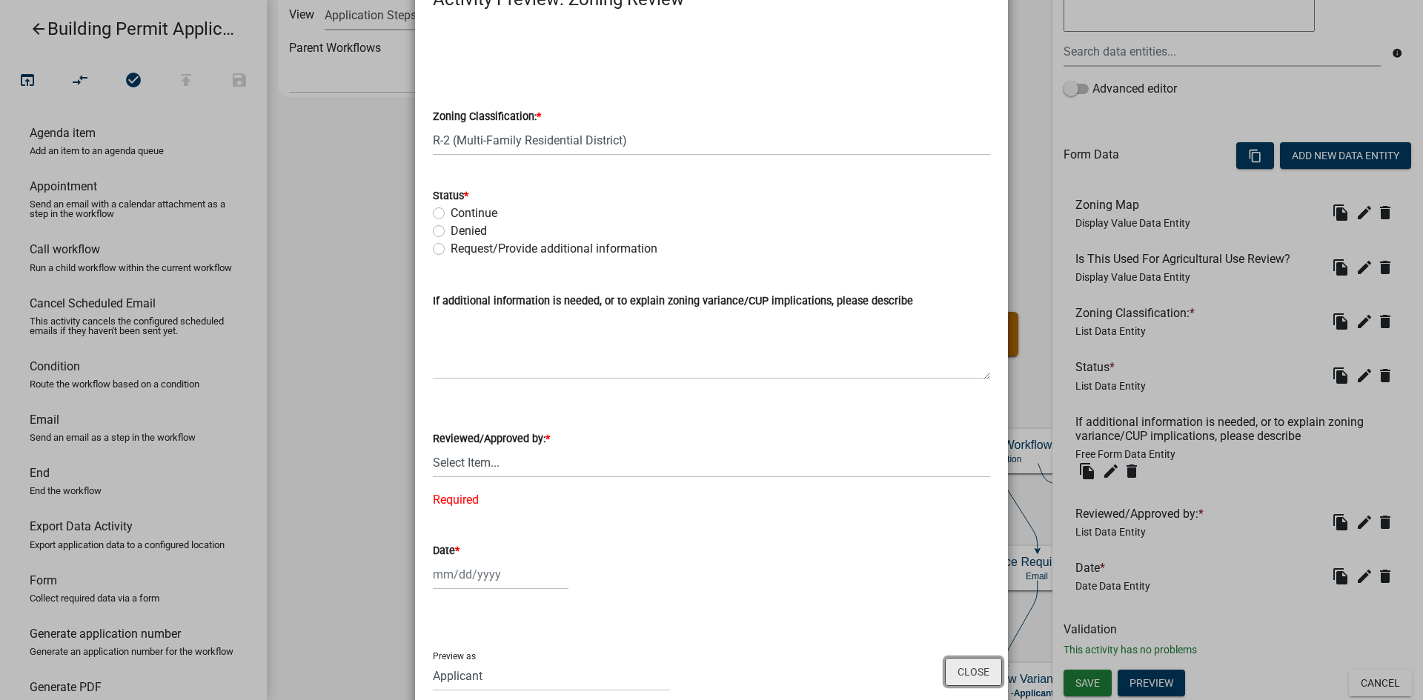
click at [980, 670] on button "Close" at bounding box center [973, 672] width 57 height 28
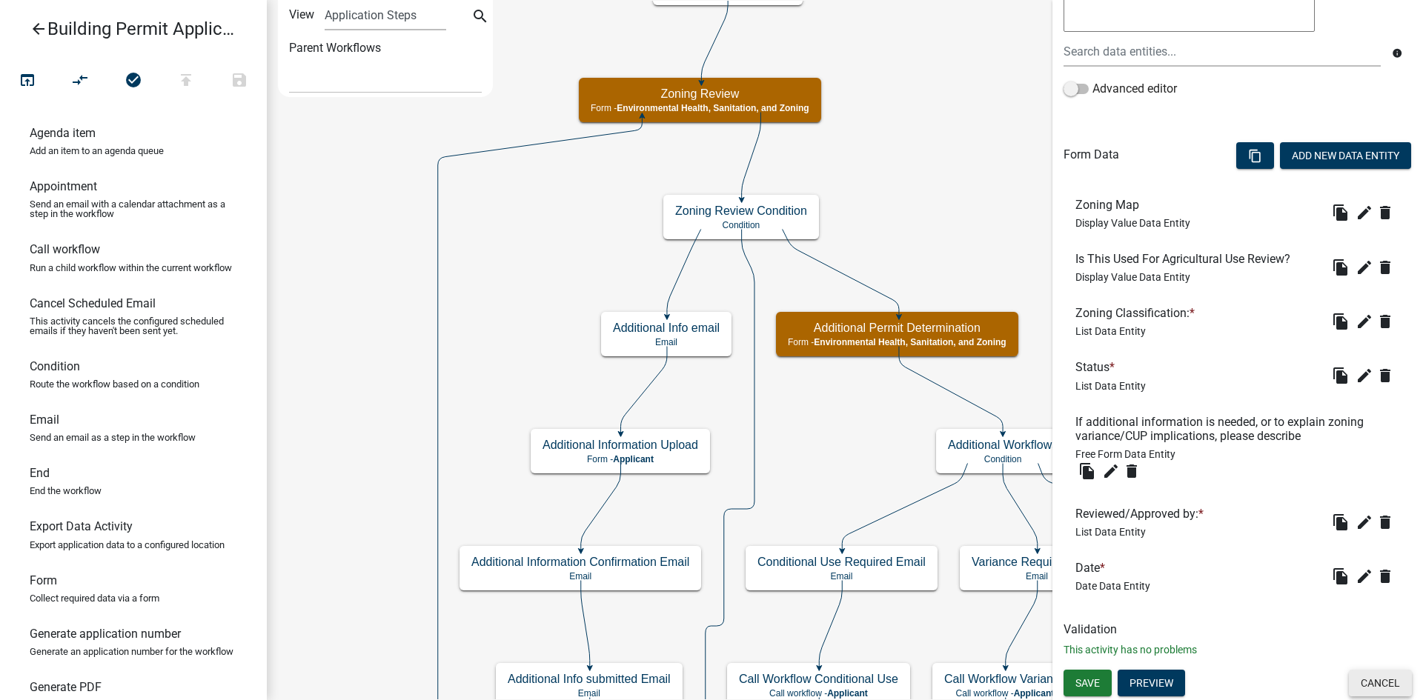
click at [1359, 680] on button "Cancel" at bounding box center [1380, 683] width 63 height 27
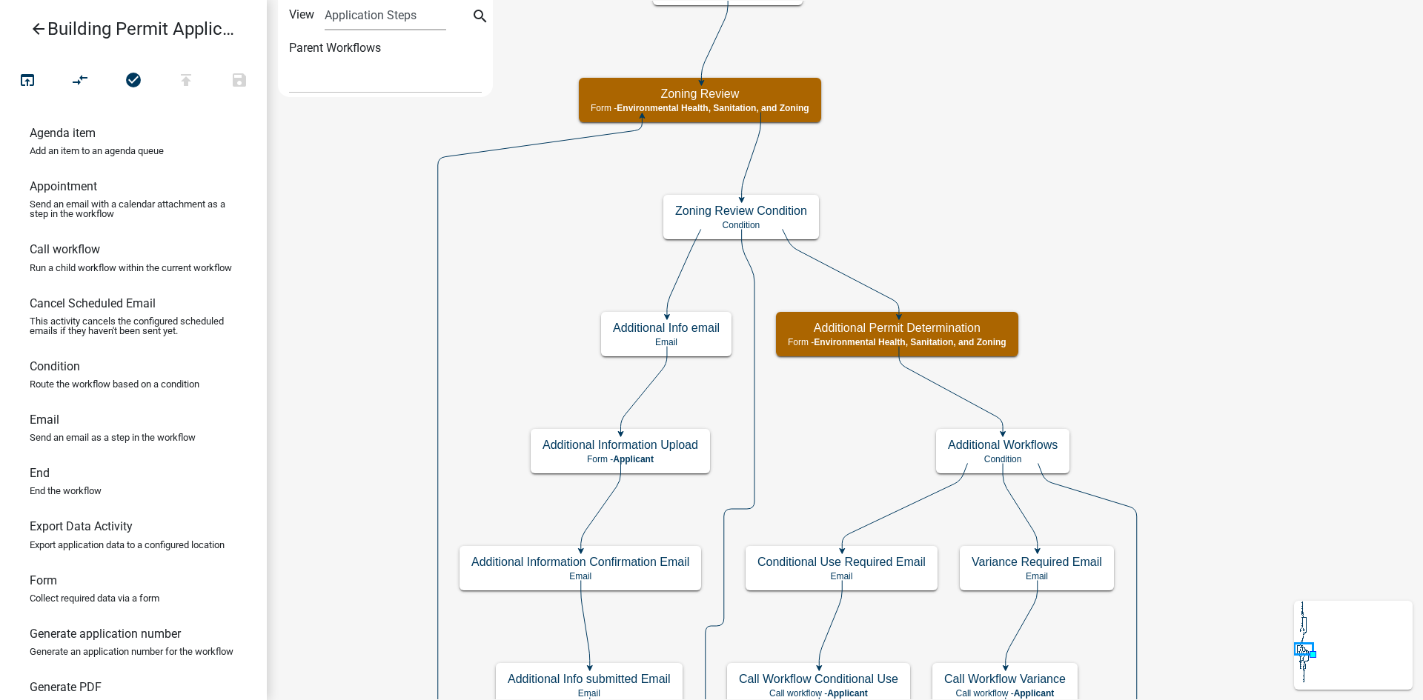
scroll to position [0, 0]
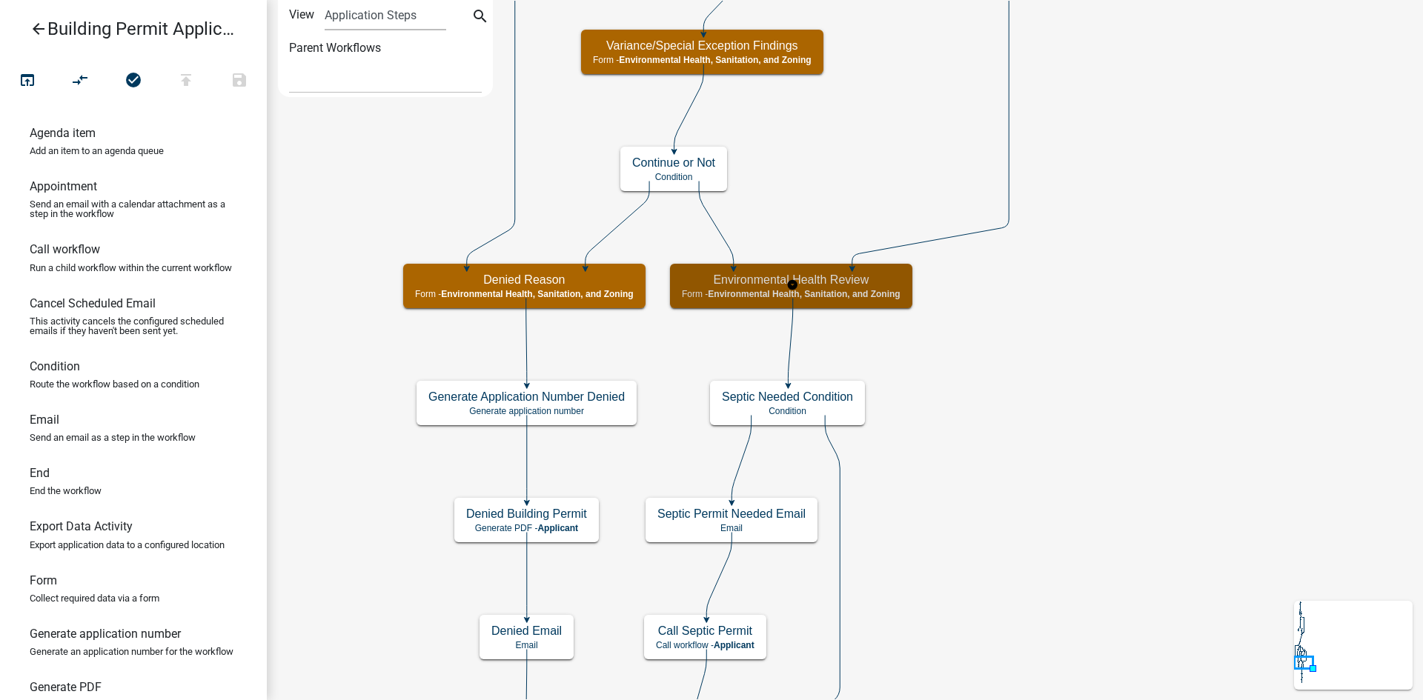
click at [880, 285] on h5 "Environmental Health Review" at bounding box center [791, 280] width 219 height 14
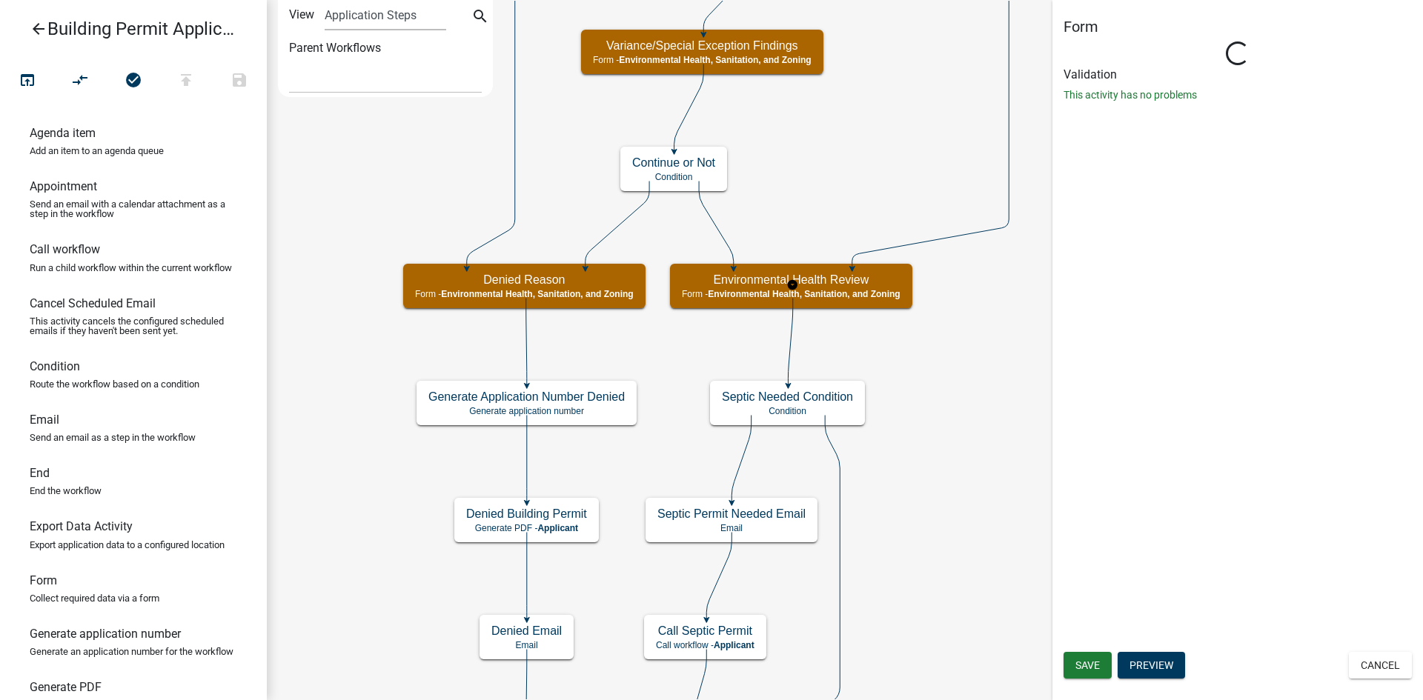
select select "D8A3E368-90C5-43C1-B367-EC3441160A32"
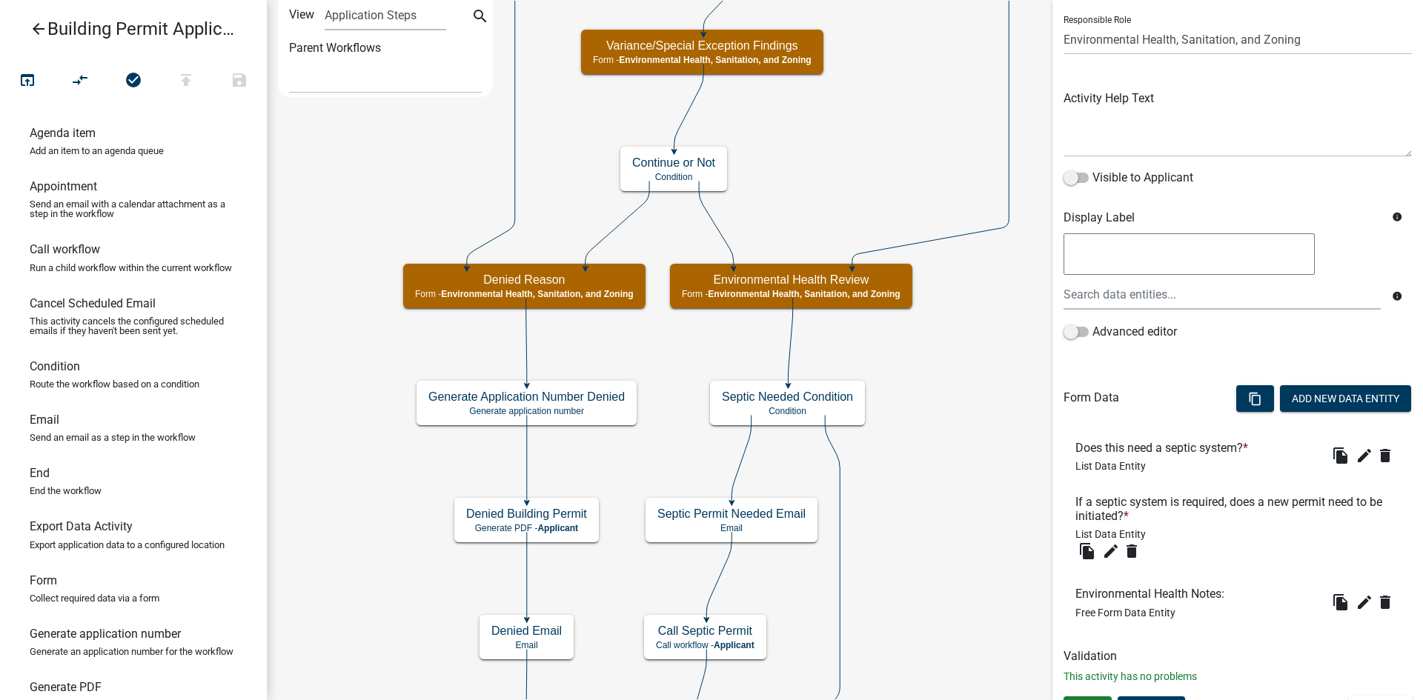
scroll to position [127, 0]
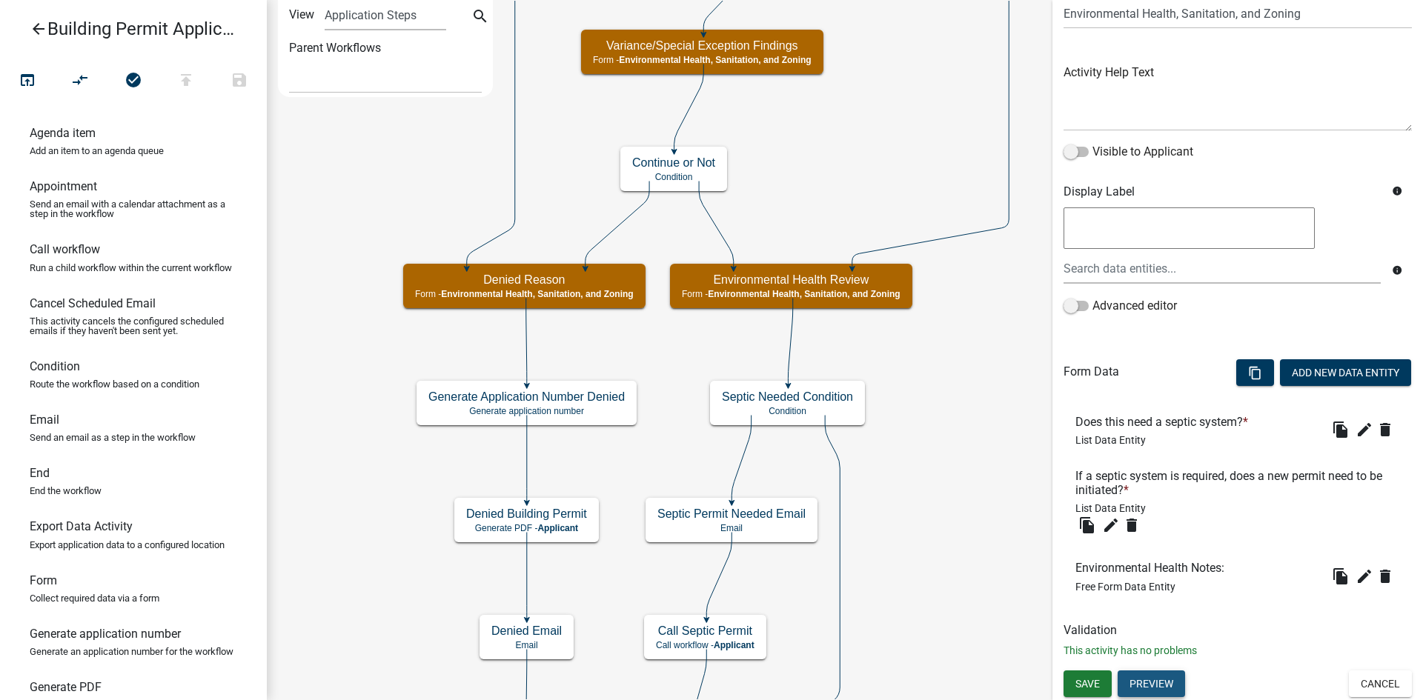
click at [1163, 682] on button "Preview" at bounding box center [1151, 684] width 67 height 27
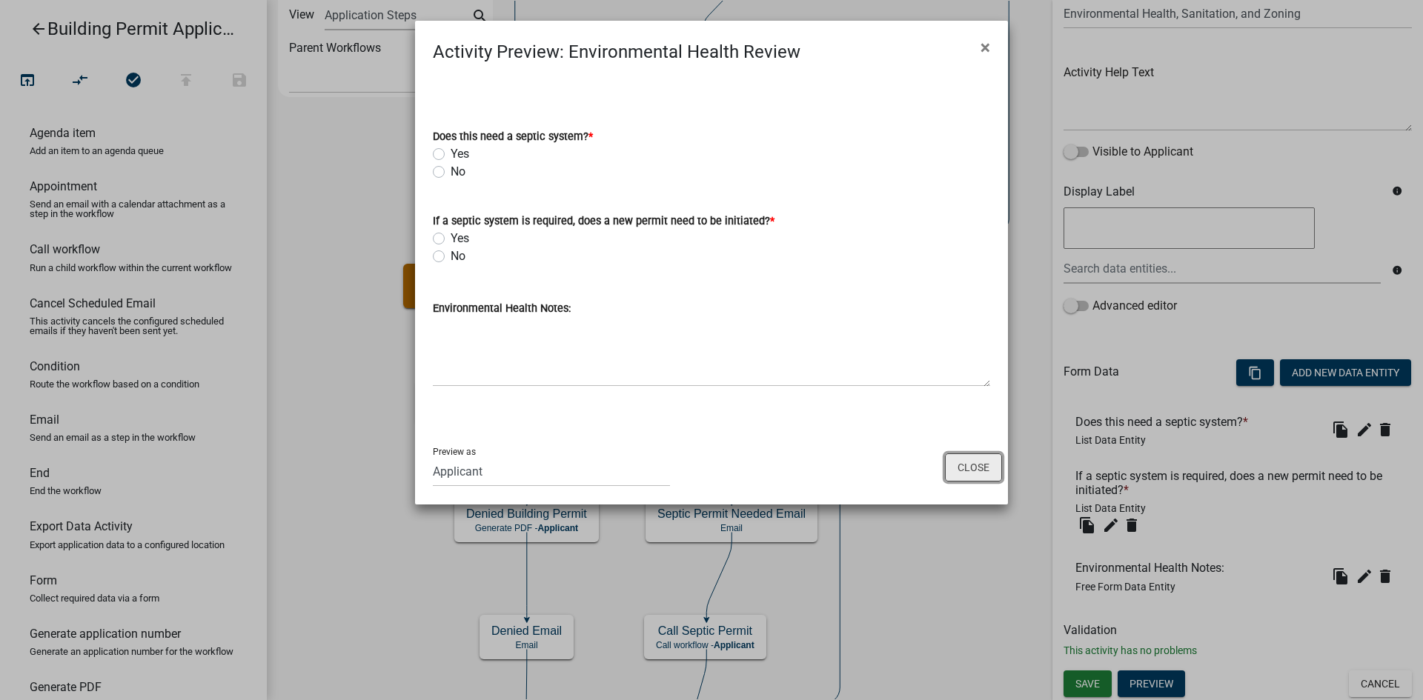
click at [971, 474] on button "Close" at bounding box center [973, 468] width 57 height 28
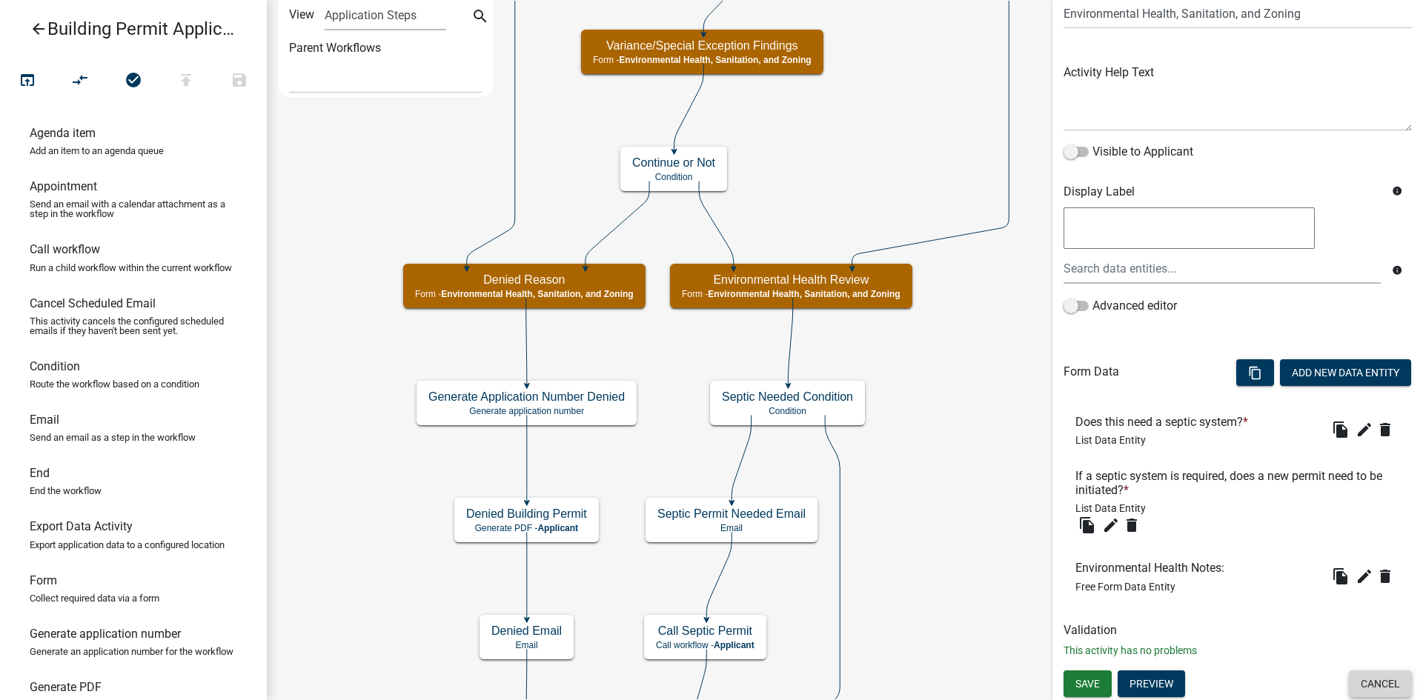
click at [1363, 688] on button "Cancel" at bounding box center [1380, 684] width 63 height 27
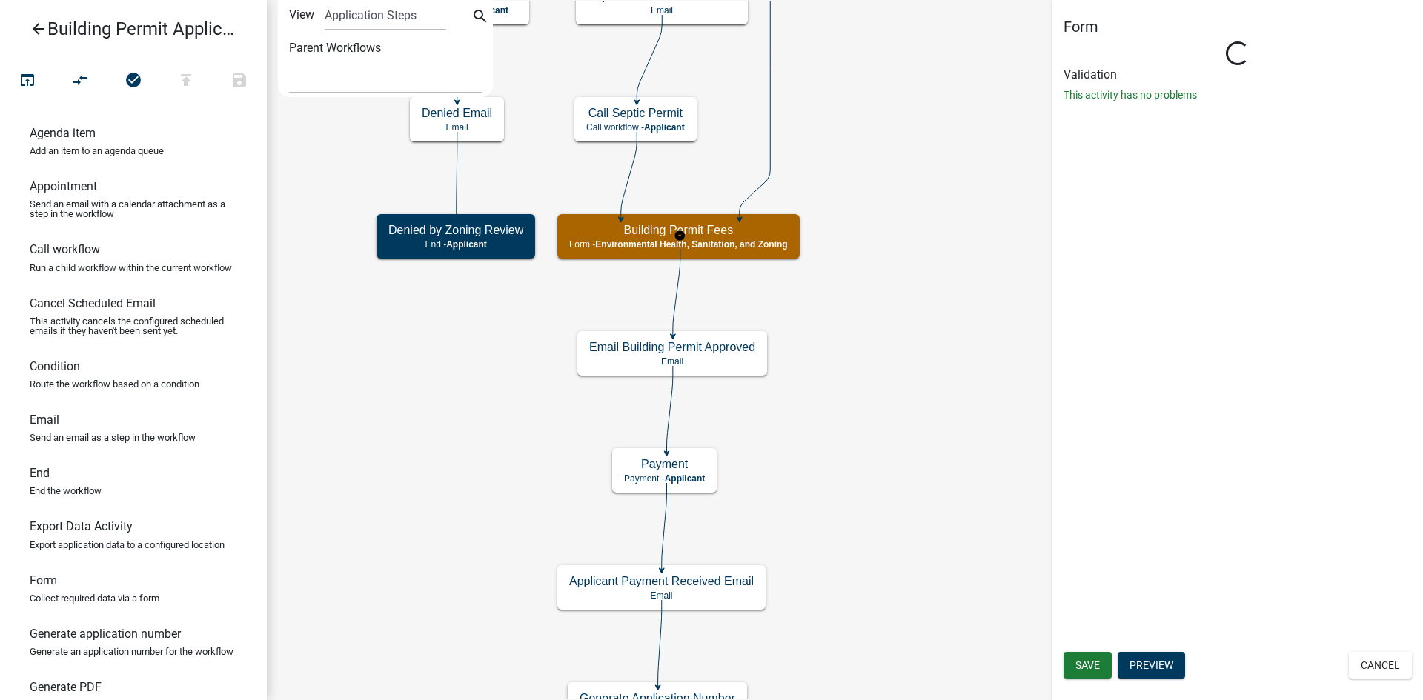
select select "D8A3E368-90C5-43C1-B367-EC3441160A32"
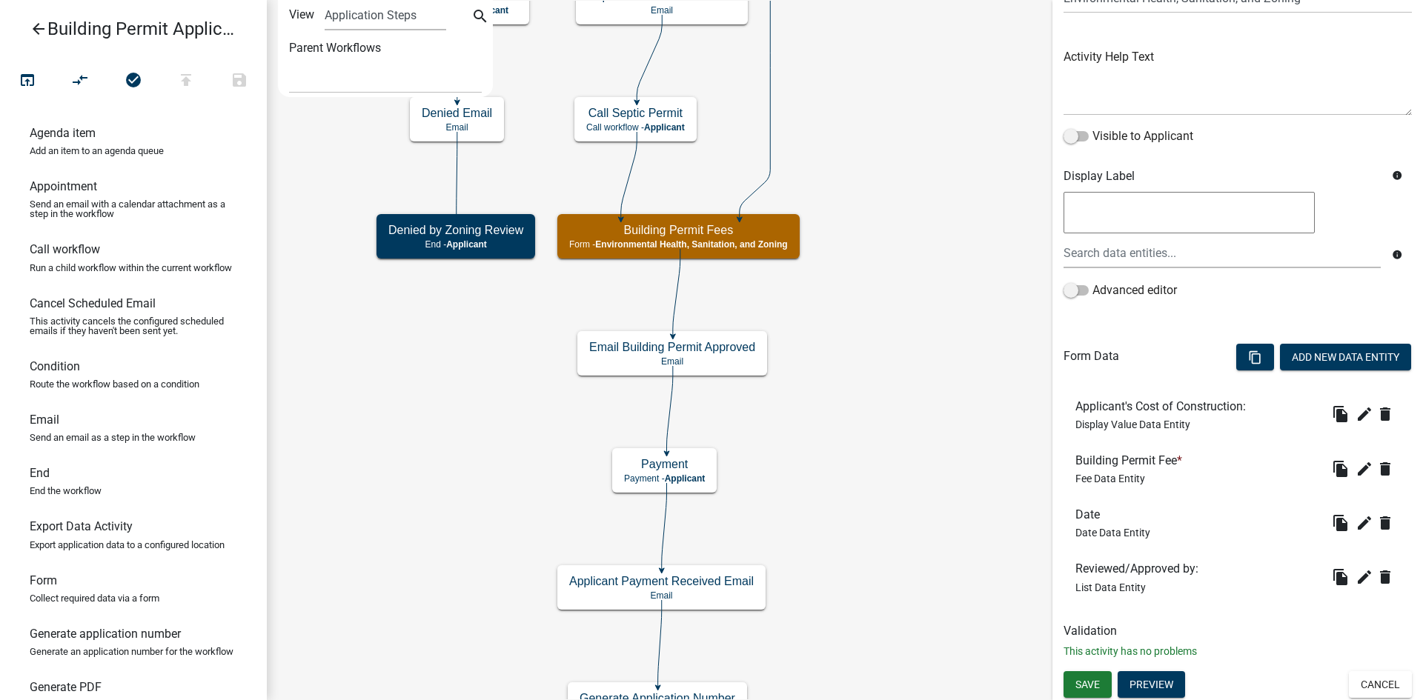
scroll to position [143, 0]
click at [1356, 472] on icon "edit" at bounding box center [1365, 469] width 18 height 18
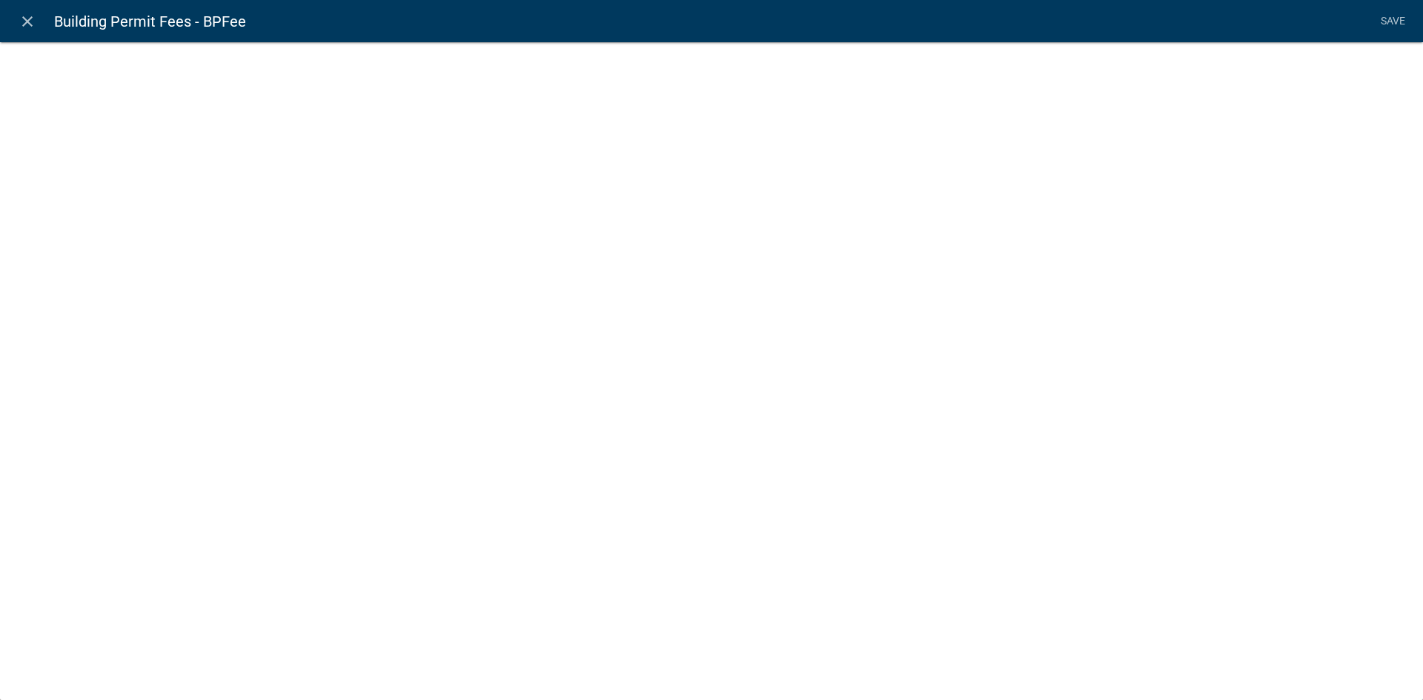
select select "fee"
select select "09536a23-0ad3-418b-a796-2a1dd7cb2ac8"
select select "1: fb5cbbe1-a831-42aa-8e35-599fbc8eb884"
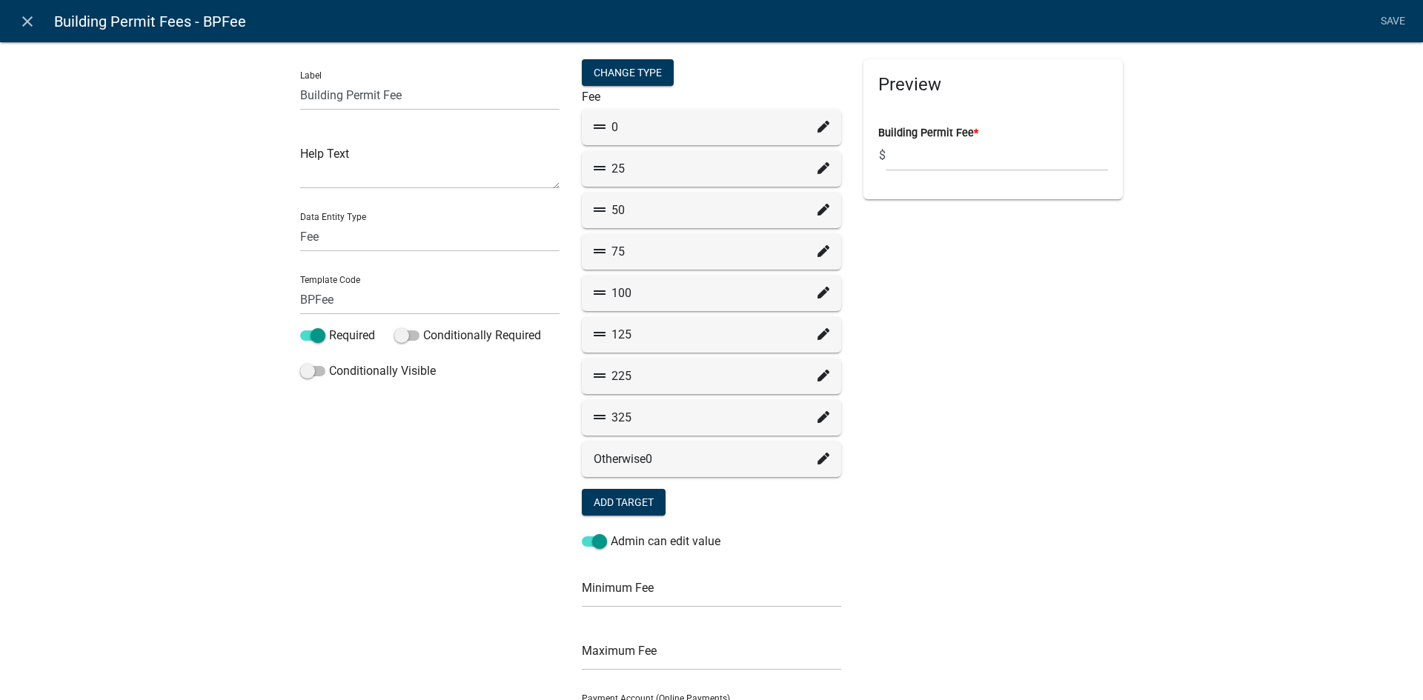
click at [821, 166] on icon at bounding box center [823, 168] width 12 height 12
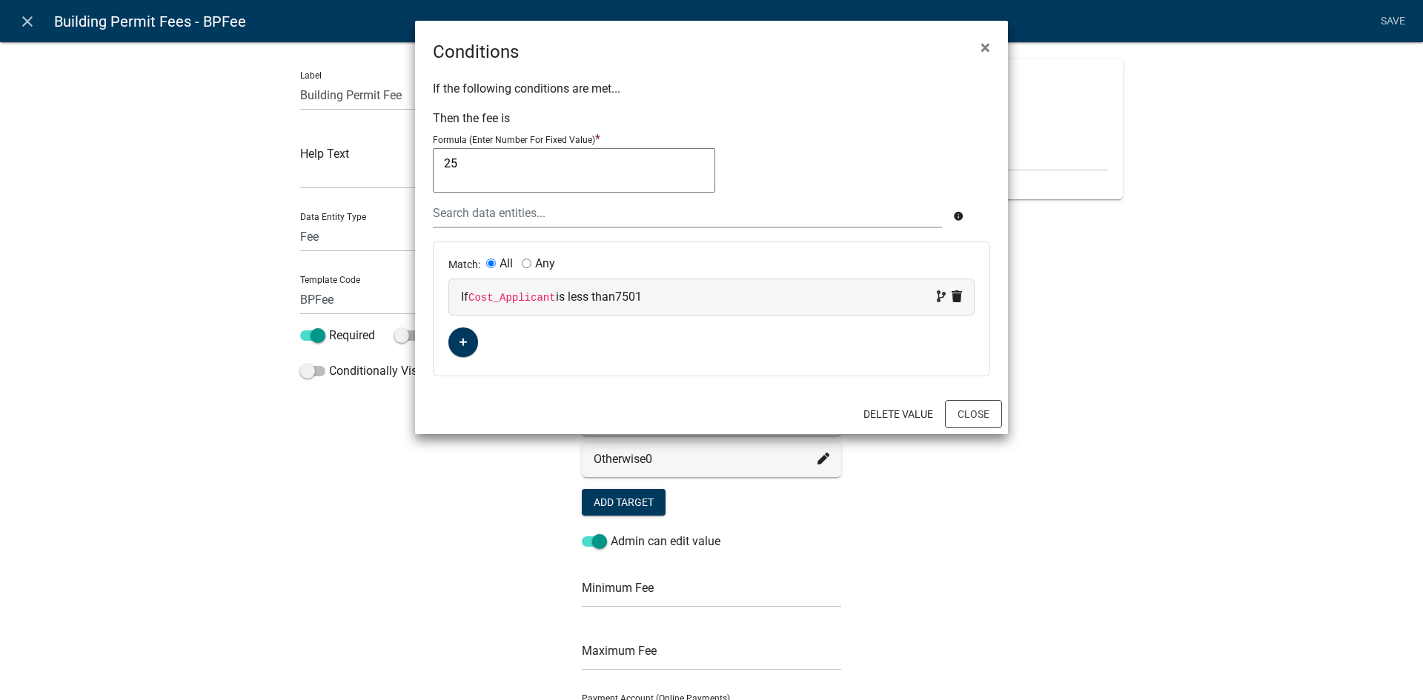
drag, startPoint x: 465, startPoint y: 165, endPoint x: 441, endPoint y: 162, distance: 24.7
click at [441, 162] on textarea "25" at bounding box center [574, 170] width 282 height 44
click at [479, 169] on textarea "25" at bounding box center [574, 170] width 282 height 44
click at [971, 413] on button "Close" at bounding box center [973, 414] width 57 height 28
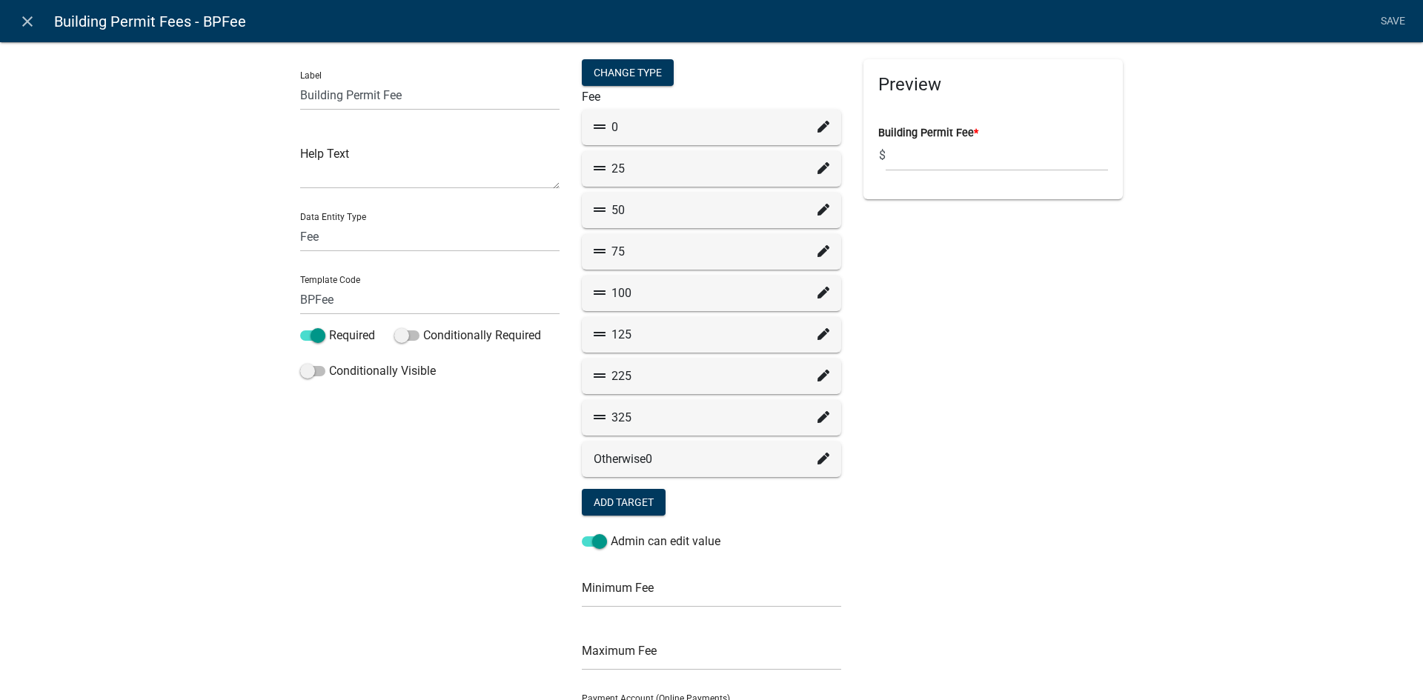
click at [894, 325] on div "Preview Building Permit Fee * $" at bounding box center [993, 458] width 282 height 798
click at [817, 172] on icon at bounding box center [823, 168] width 12 height 12
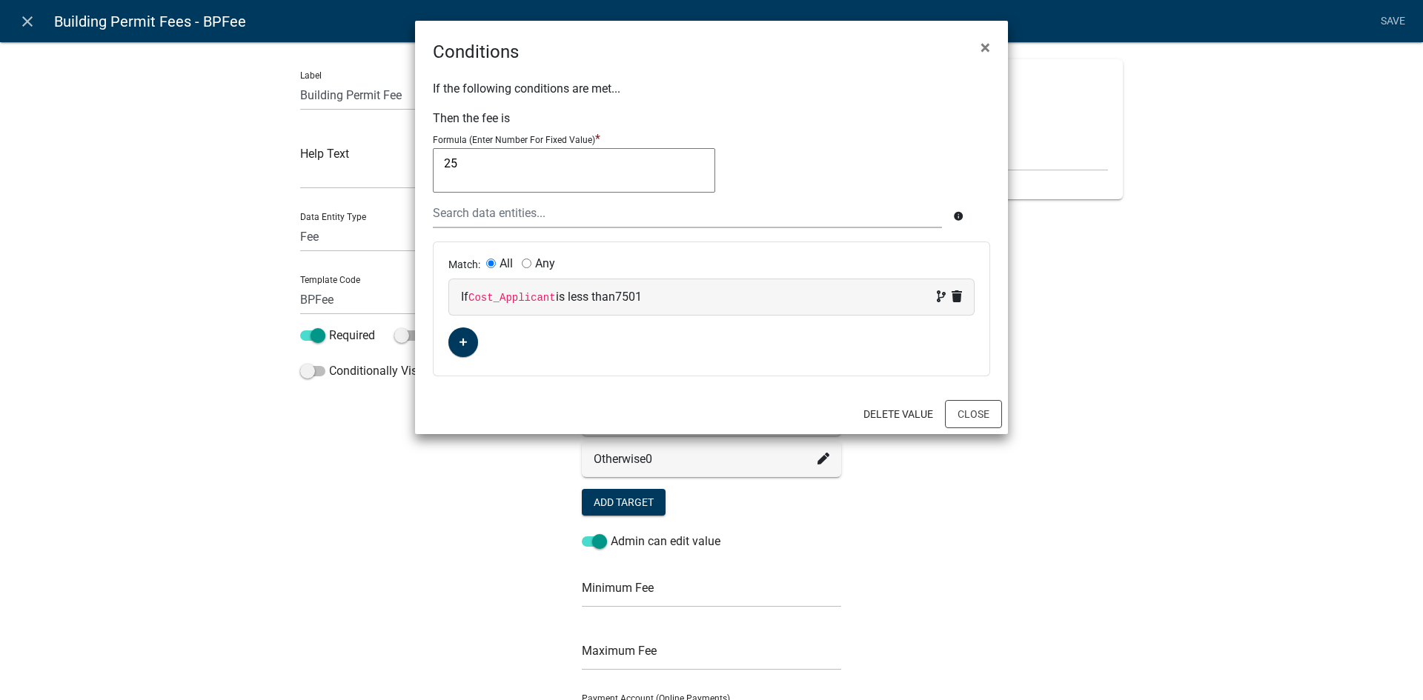
click at [502, 173] on textarea "25" at bounding box center [574, 170] width 282 height 44
type textarea "2"
type textarea "30"
click at [1035, 419] on ngb-modal-window "Conditions × If the following conditions are met... Then the fee is Formula (En…" at bounding box center [711, 350] width 1423 height 700
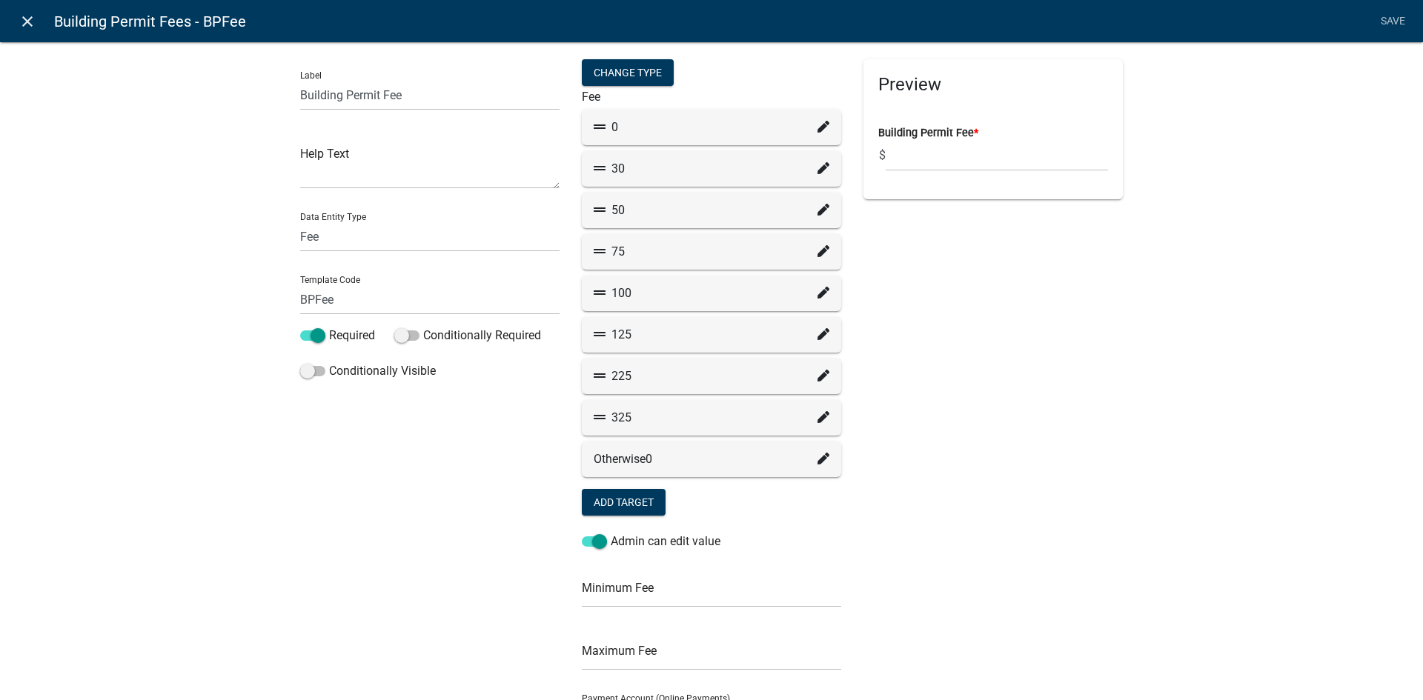
click at [33, 28] on icon "close" at bounding box center [28, 22] width 18 height 18
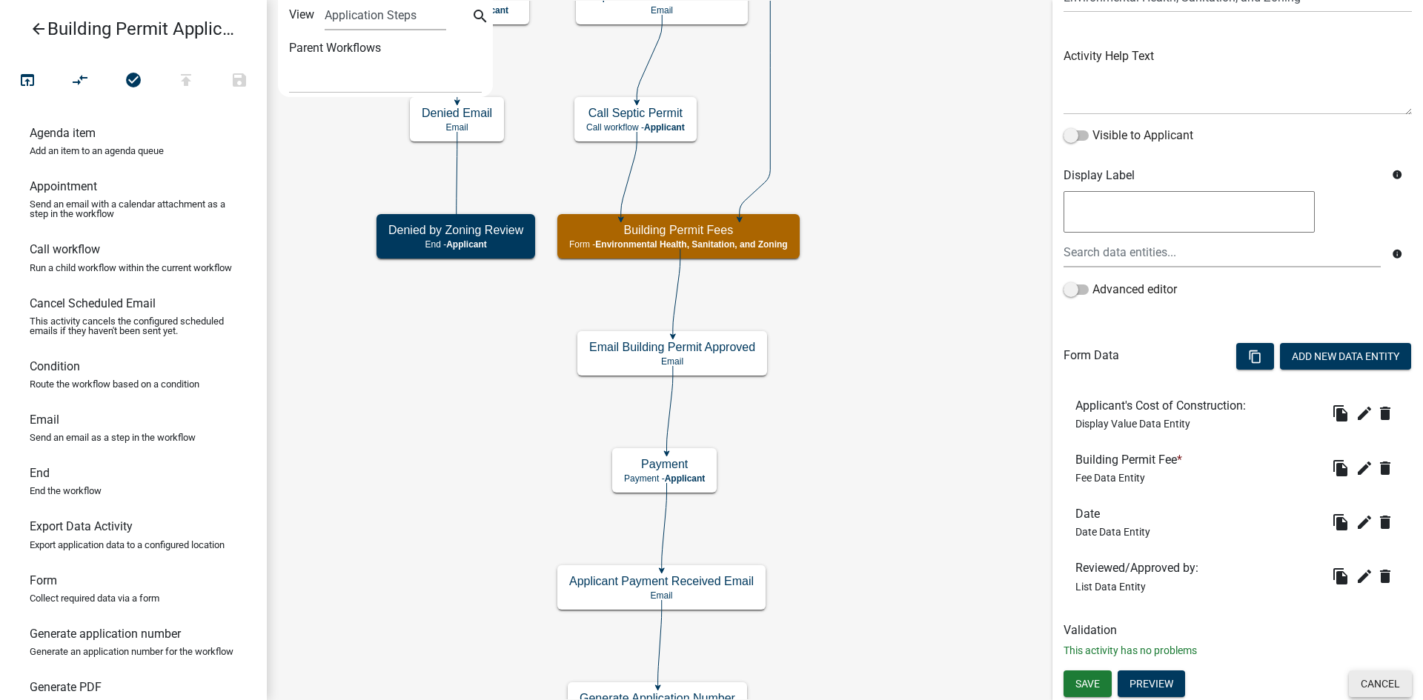
click at [1373, 677] on button "Cancel" at bounding box center [1380, 684] width 63 height 27
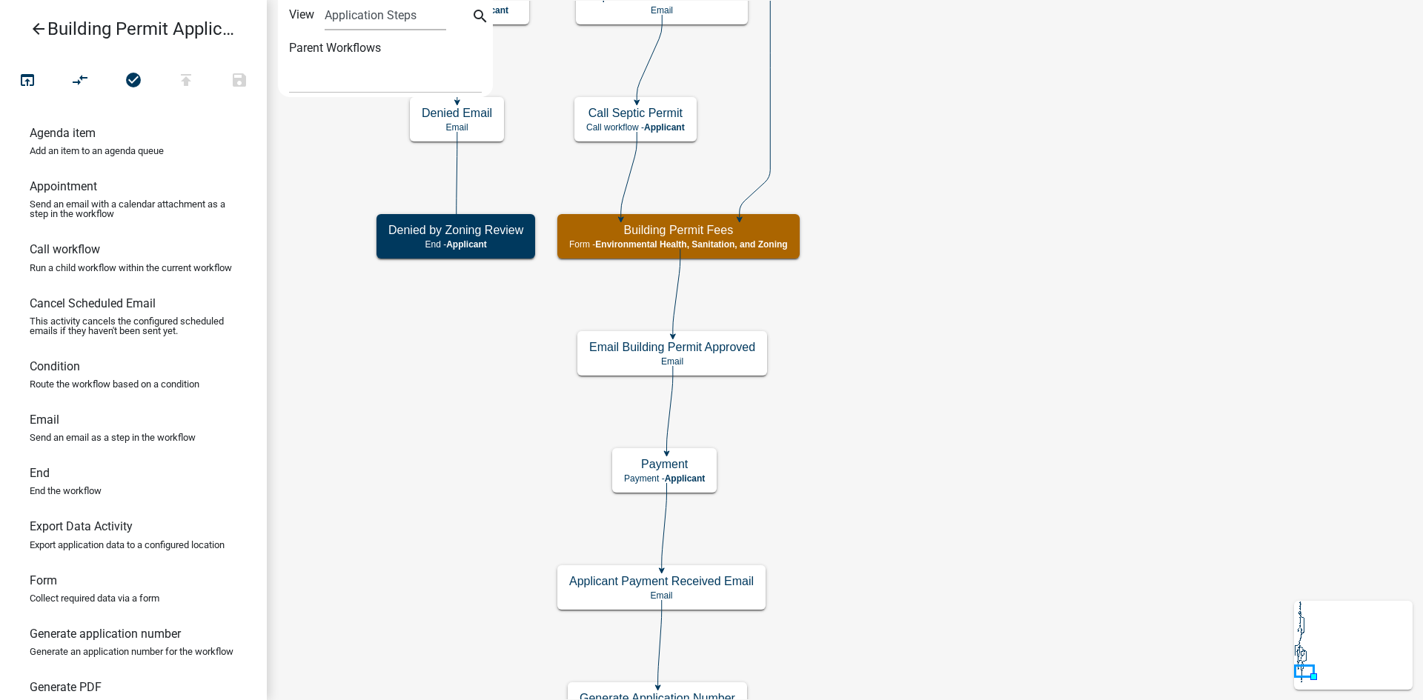
scroll to position [0, 0]
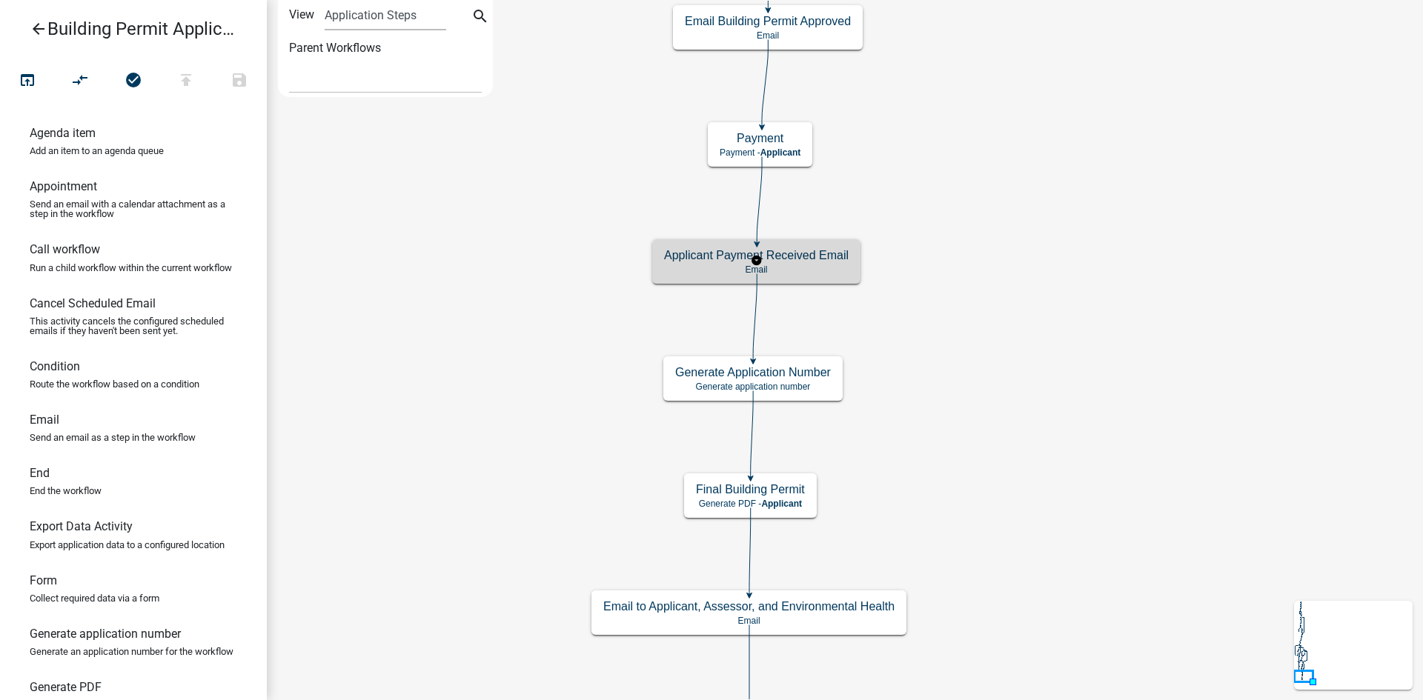
click at [805, 253] on h5 "Applicant Payment Received Email" at bounding box center [756, 255] width 185 height 14
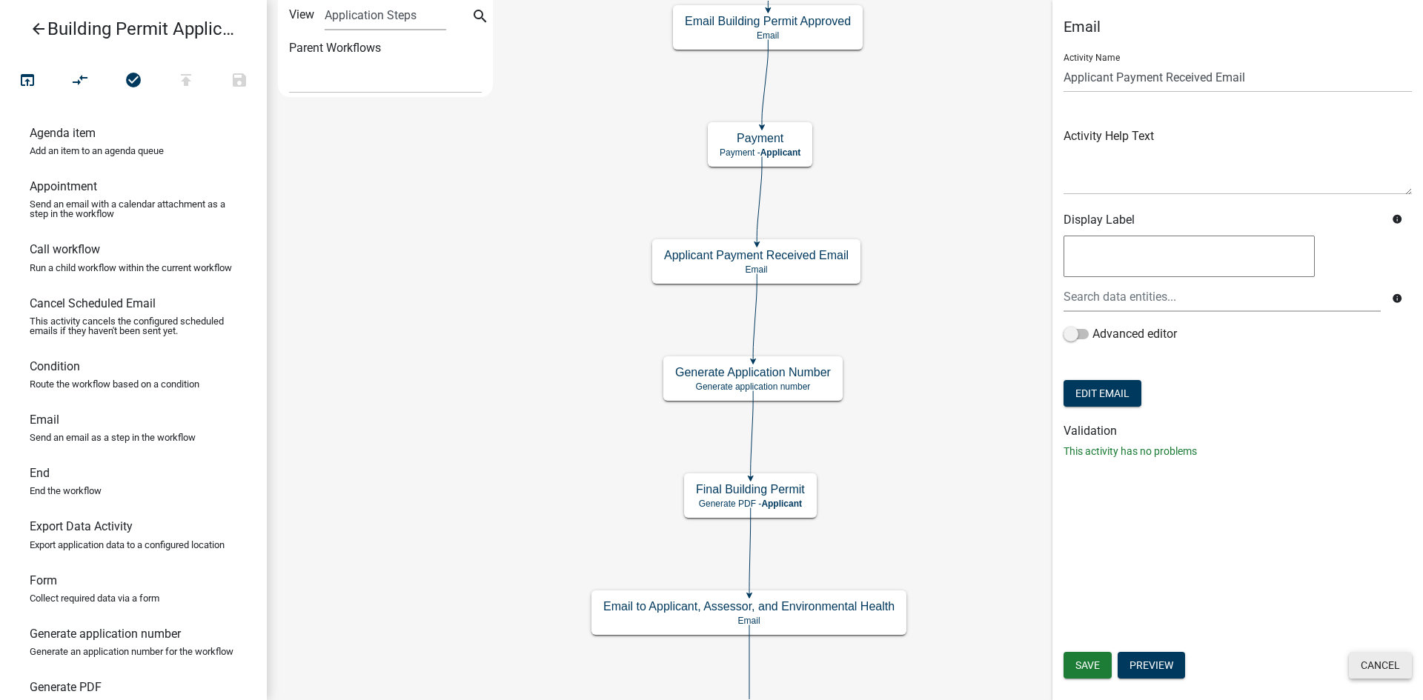
click at [1374, 670] on button "Cancel" at bounding box center [1380, 665] width 63 height 27
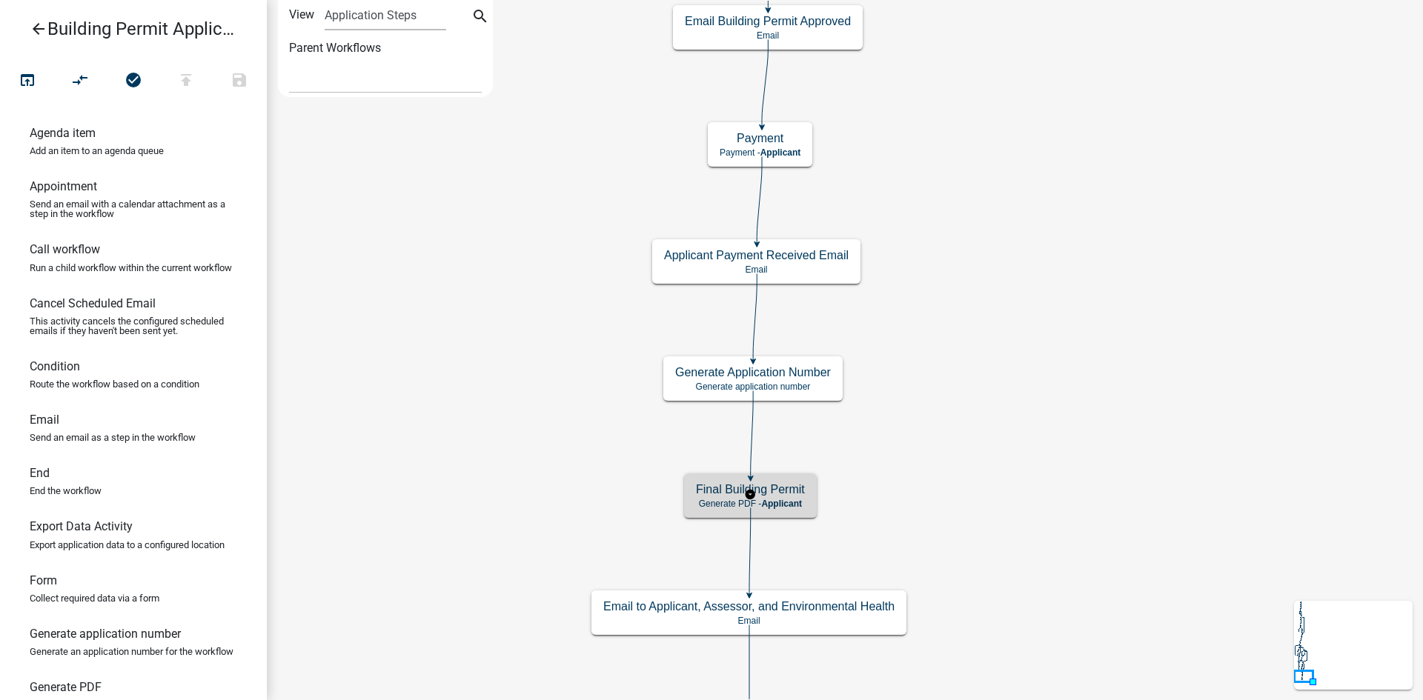
click at [796, 496] on h5 "Final Building Permit" at bounding box center [750, 489] width 109 height 14
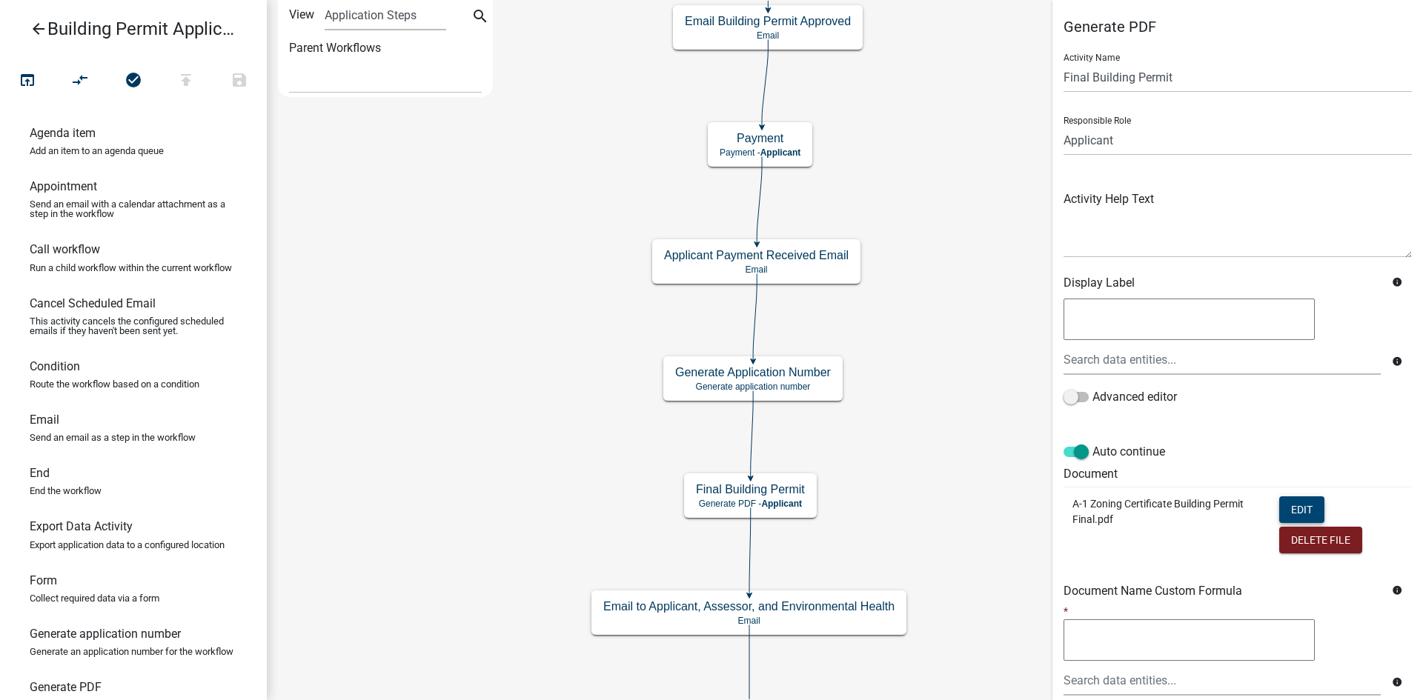
click at [1283, 504] on button "Edit" at bounding box center [1301, 510] width 45 height 27
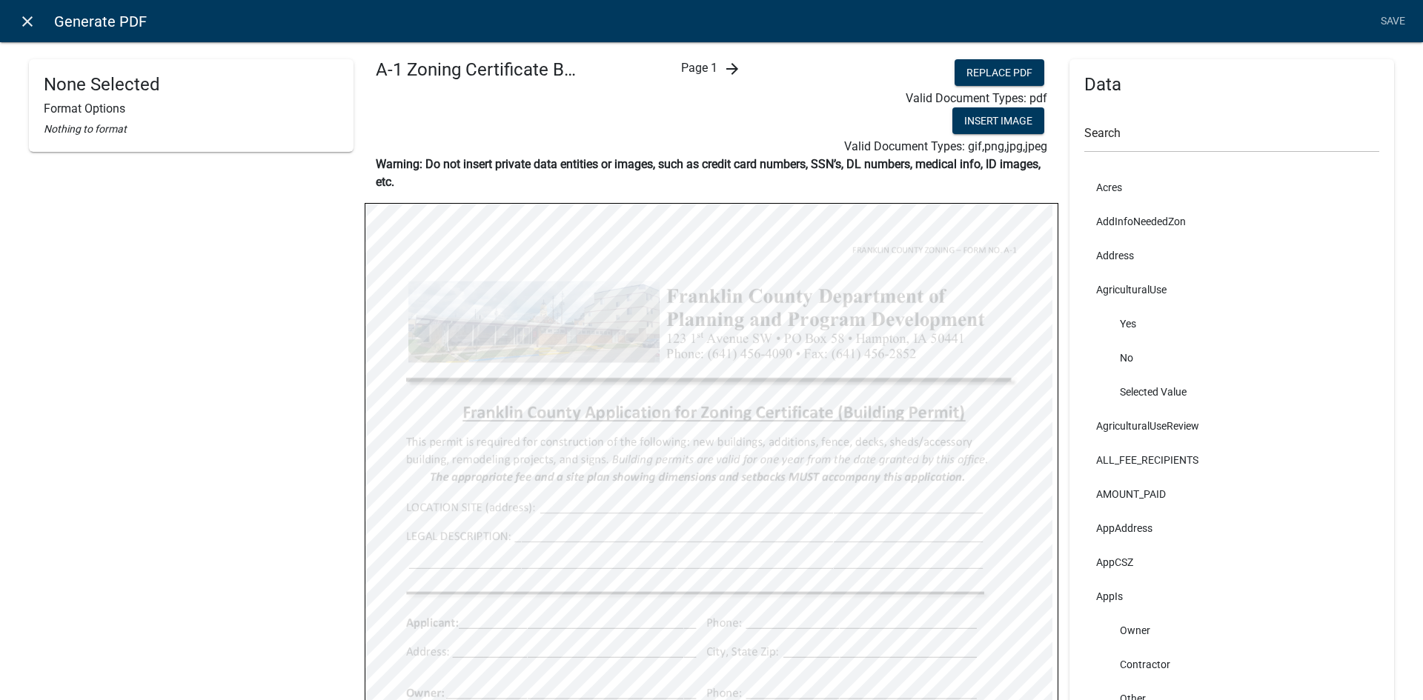
click at [27, 16] on icon "close" at bounding box center [28, 22] width 18 height 18
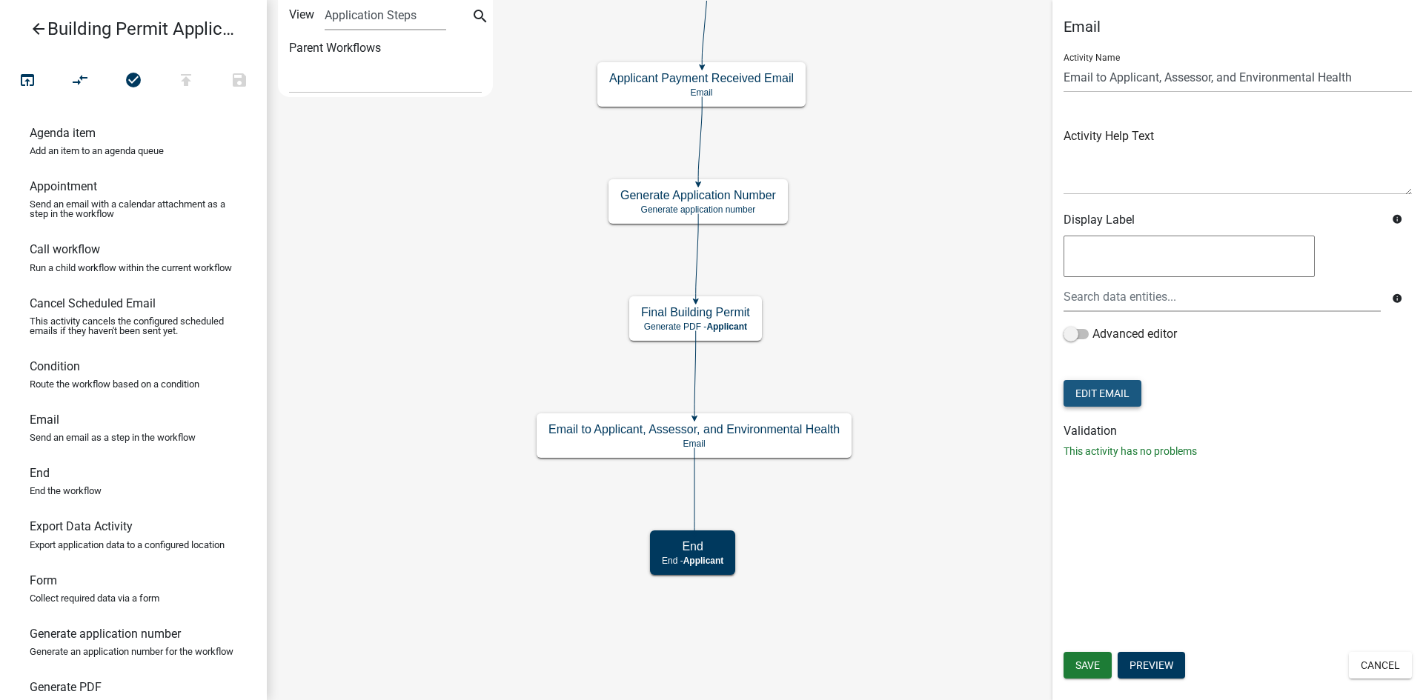
click at [1099, 397] on button "Edit Email" at bounding box center [1103, 393] width 78 height 27
select select "e4811d26-81c8-4a39-8eca-e87602f73c15"
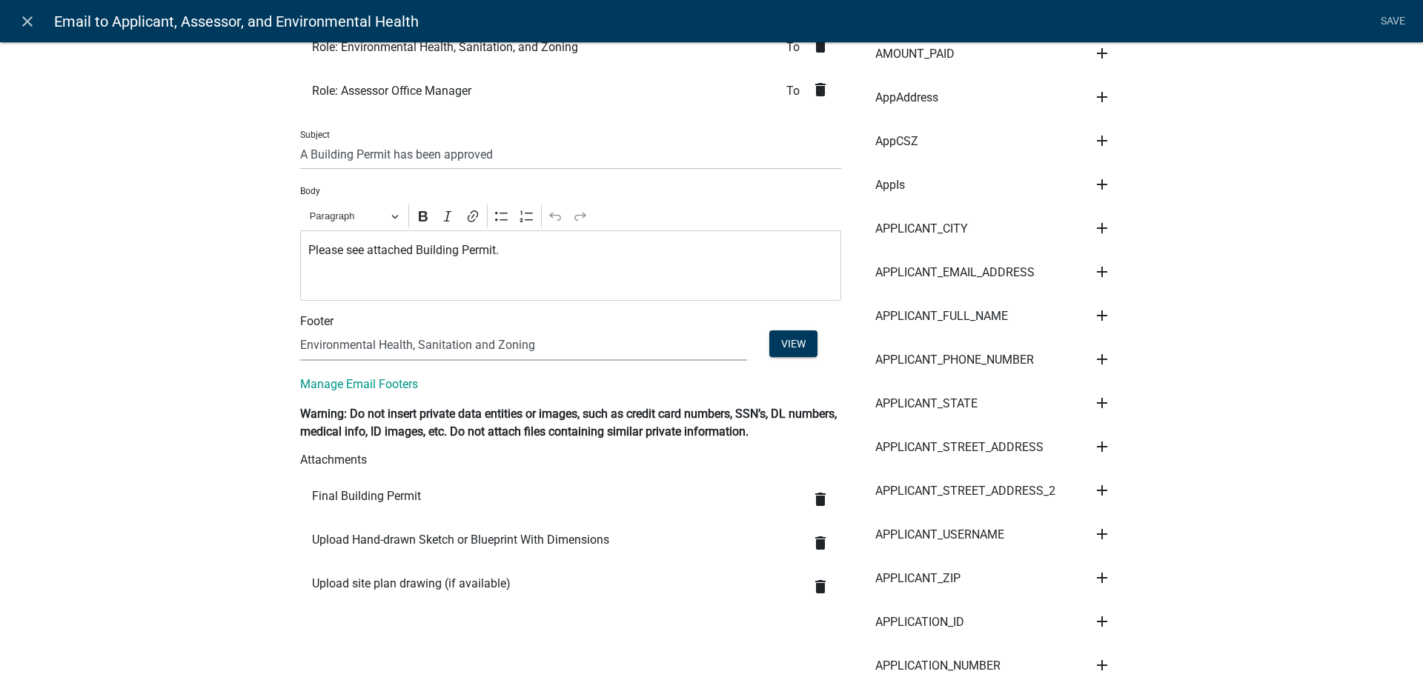
scroll to position [371, 0]
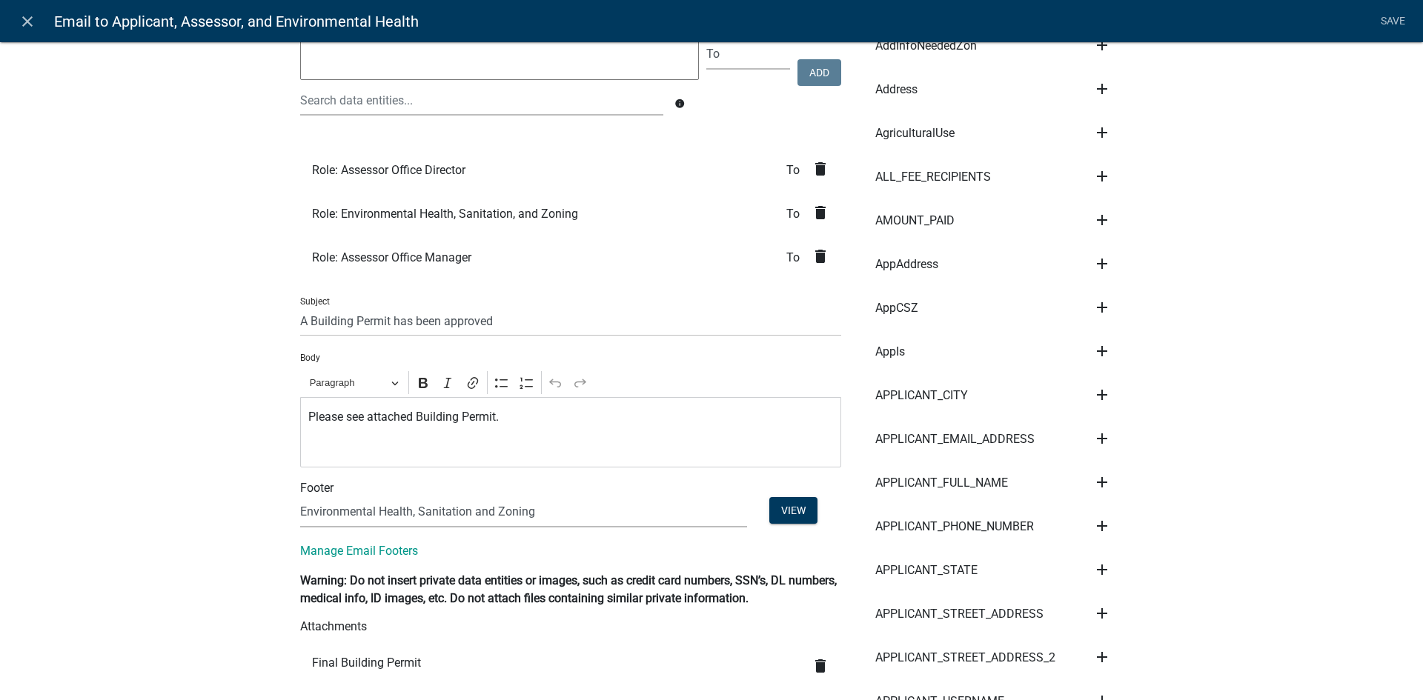
scroll to position [148, 0]
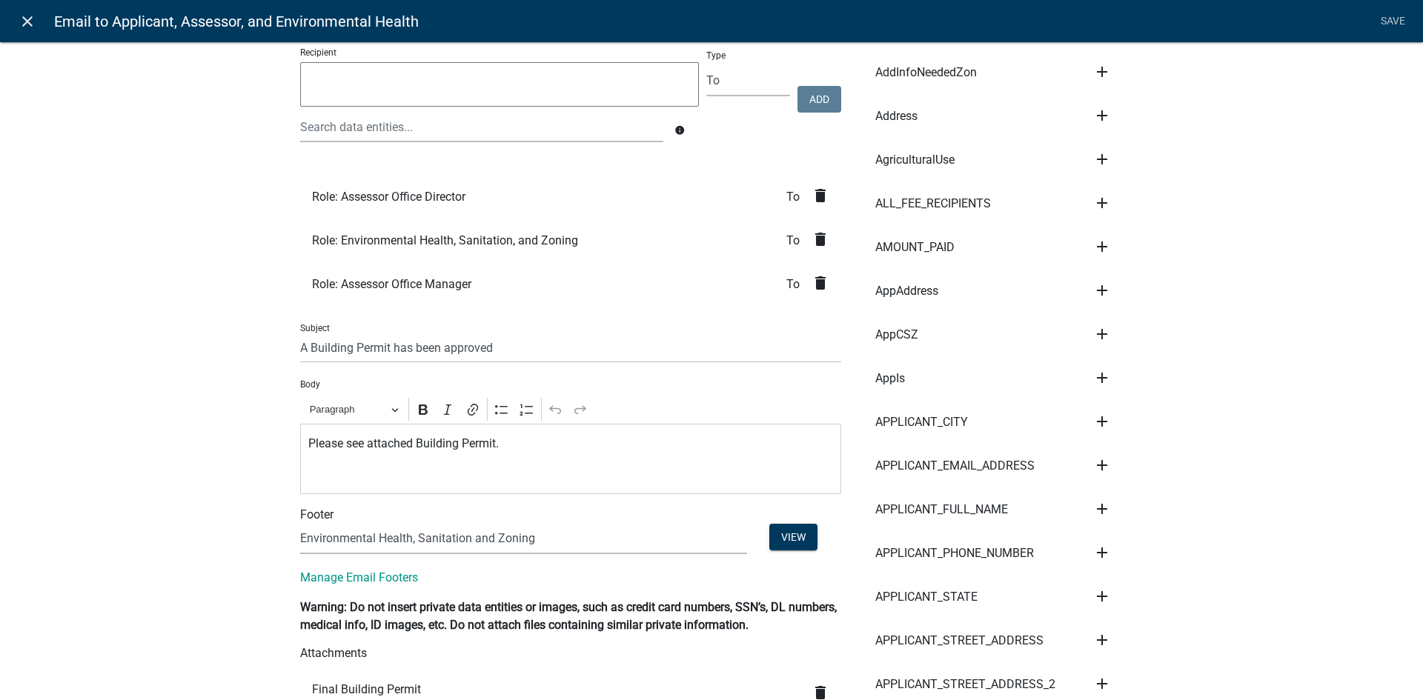
click at [30, 13] on icon "close" at bounding box center [28, 22] width 18 height 18
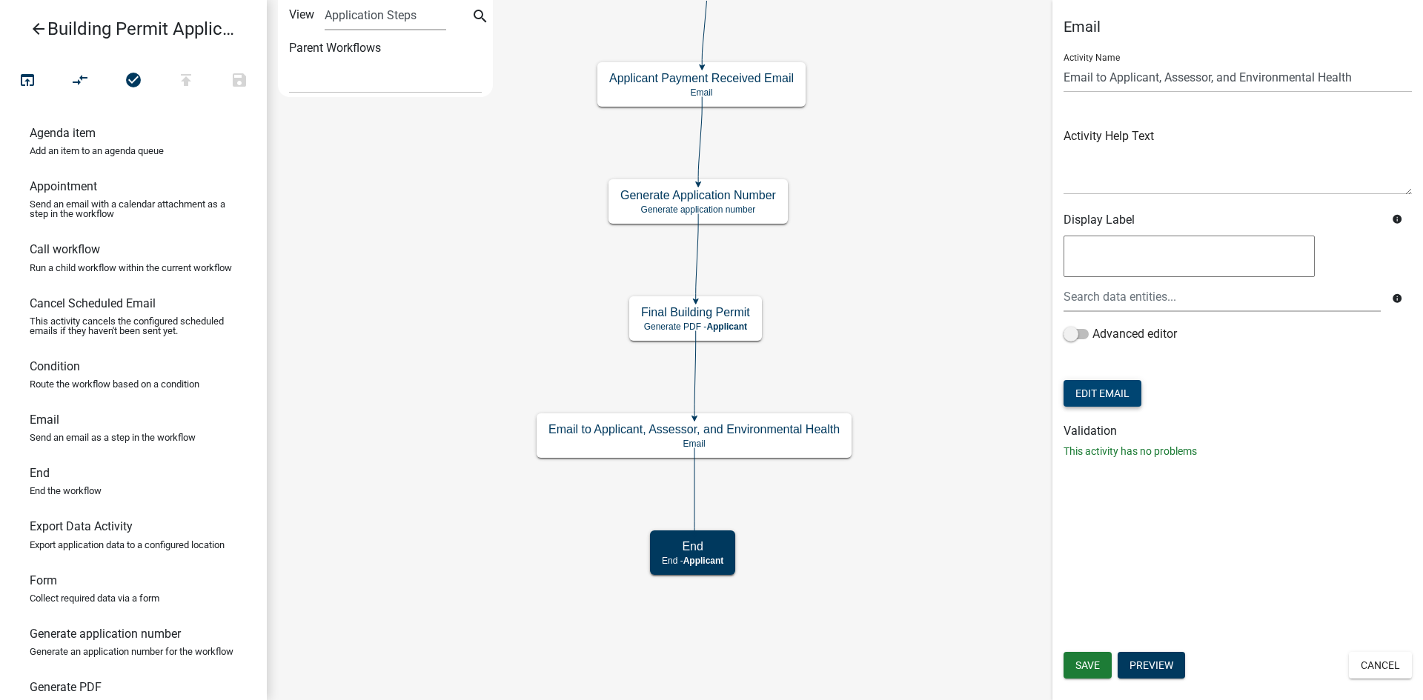
scroll to position [0, 0]
click at [1399, 671] on button "Cancel" at bounding box center [1380, 665] width 63 height 27
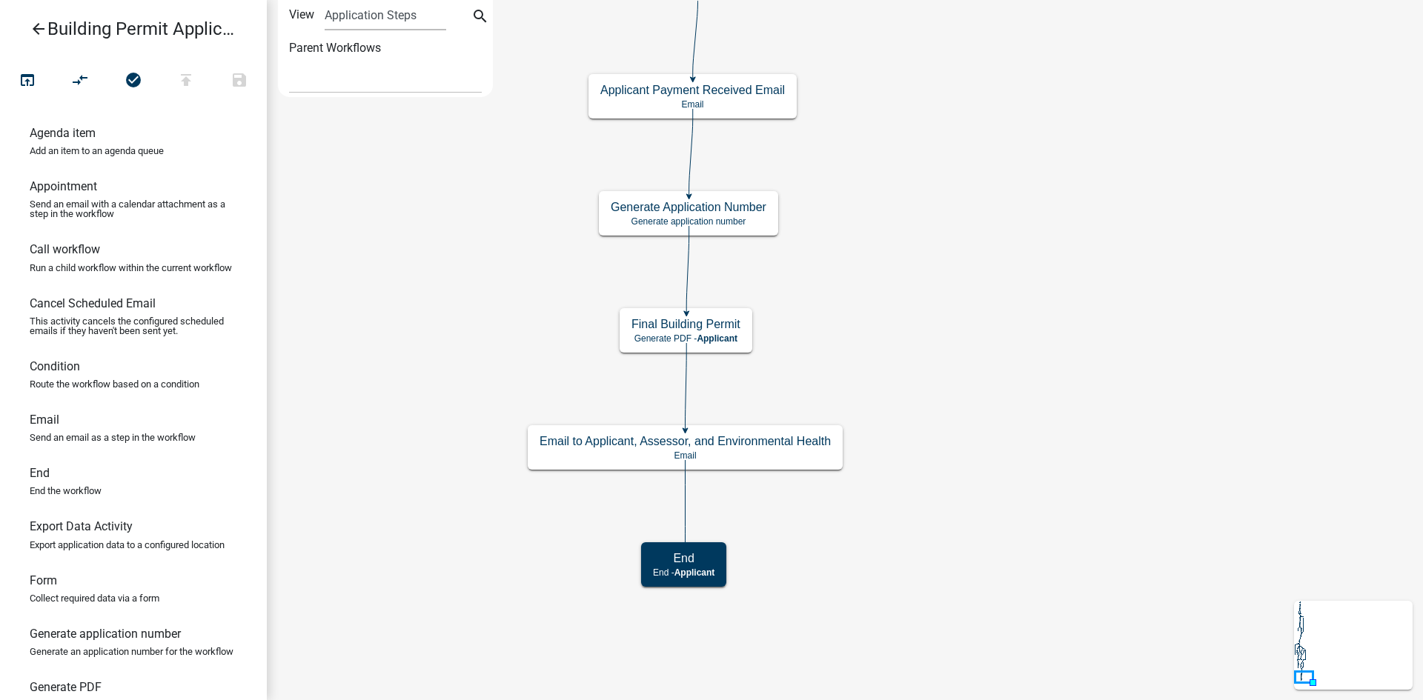
click at [42, 27] on icon "arrow_back" at bounding box center [39, 30] width 18 height 21
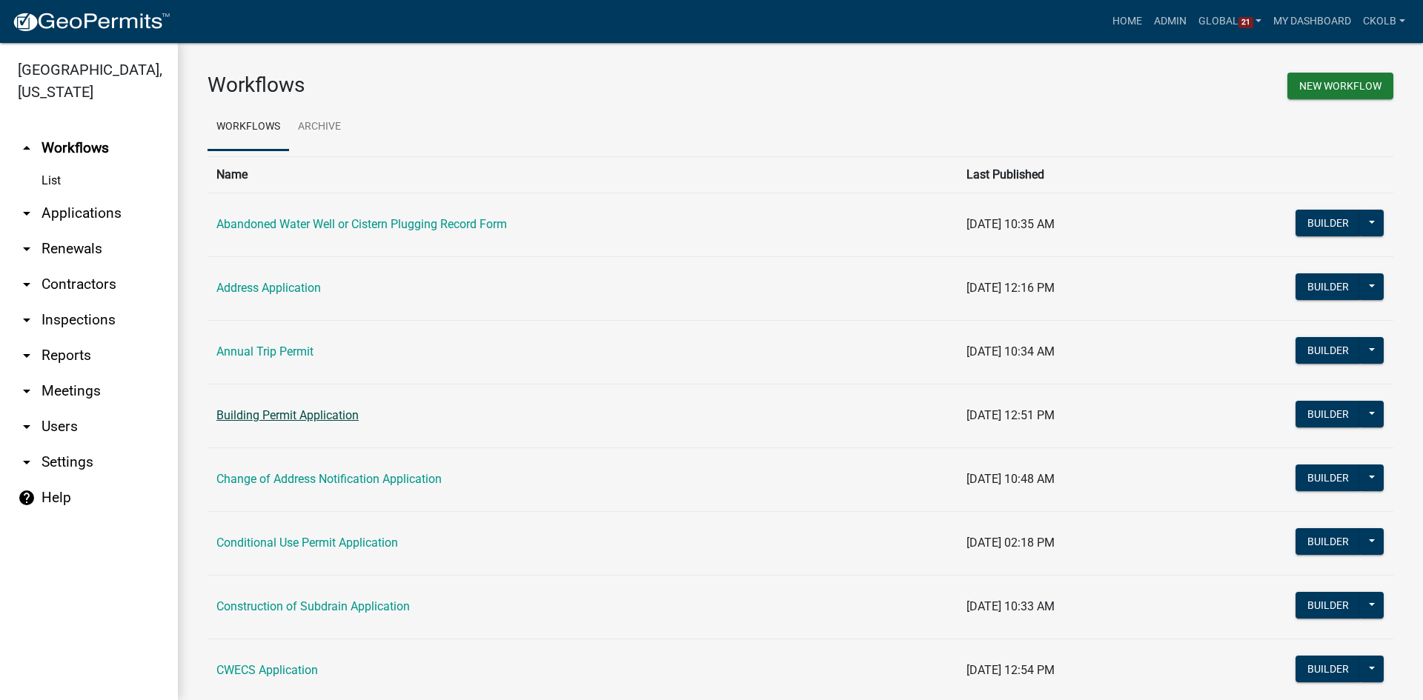
click at [330, 416] on link "Building Permit Application" at bounding box center [287, 415] width 142 height 14
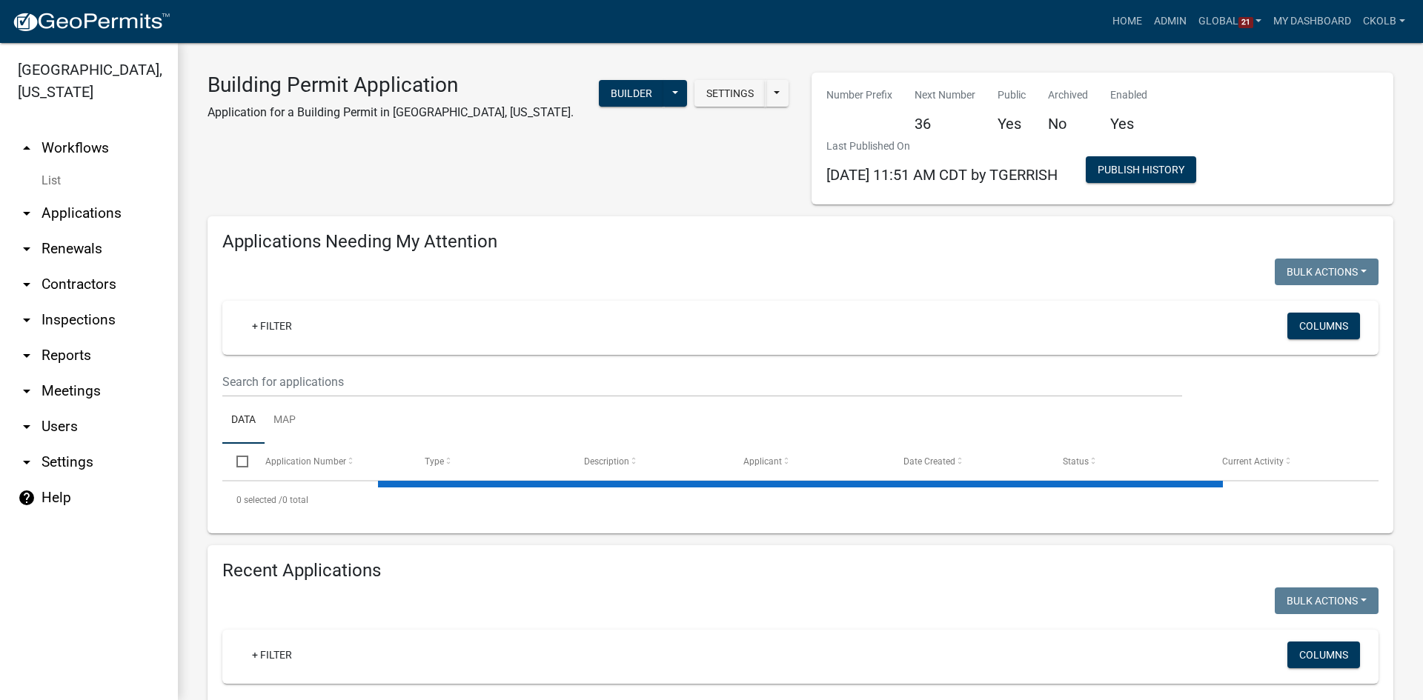
select select "3: 100"
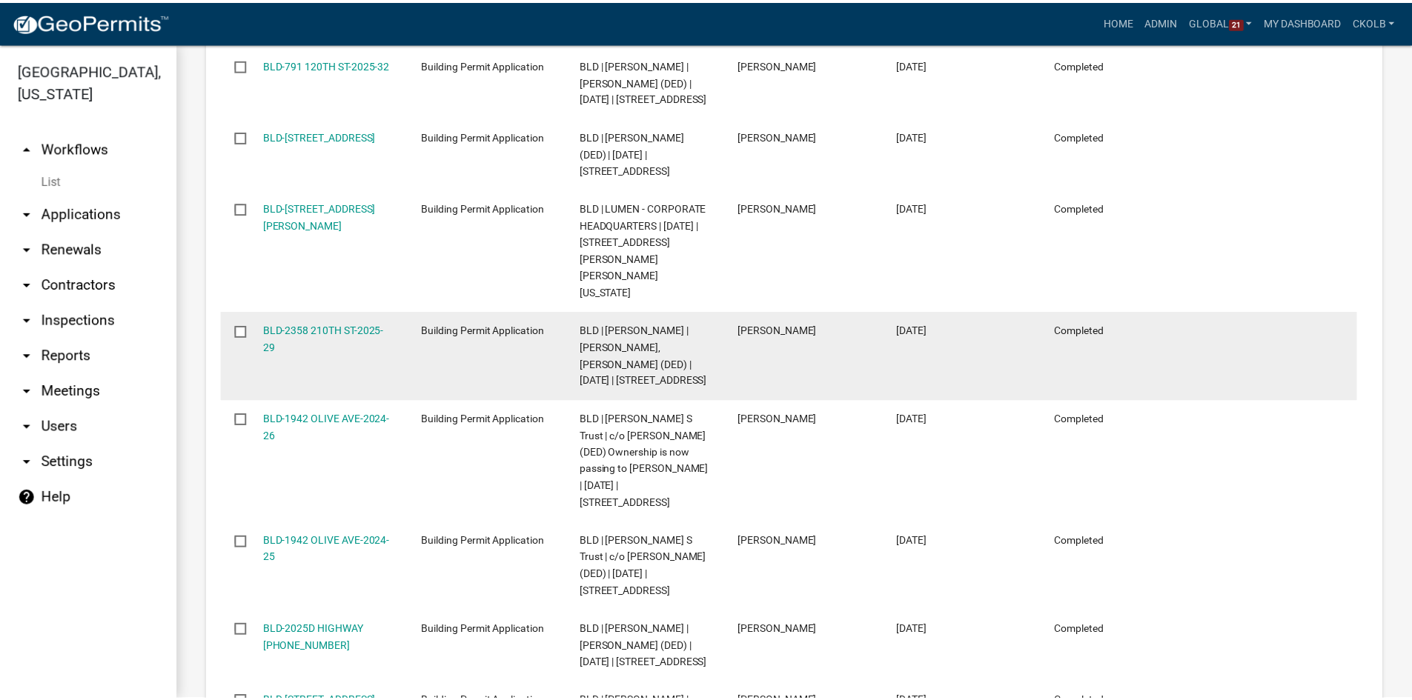
scroll to position [1415, 0]
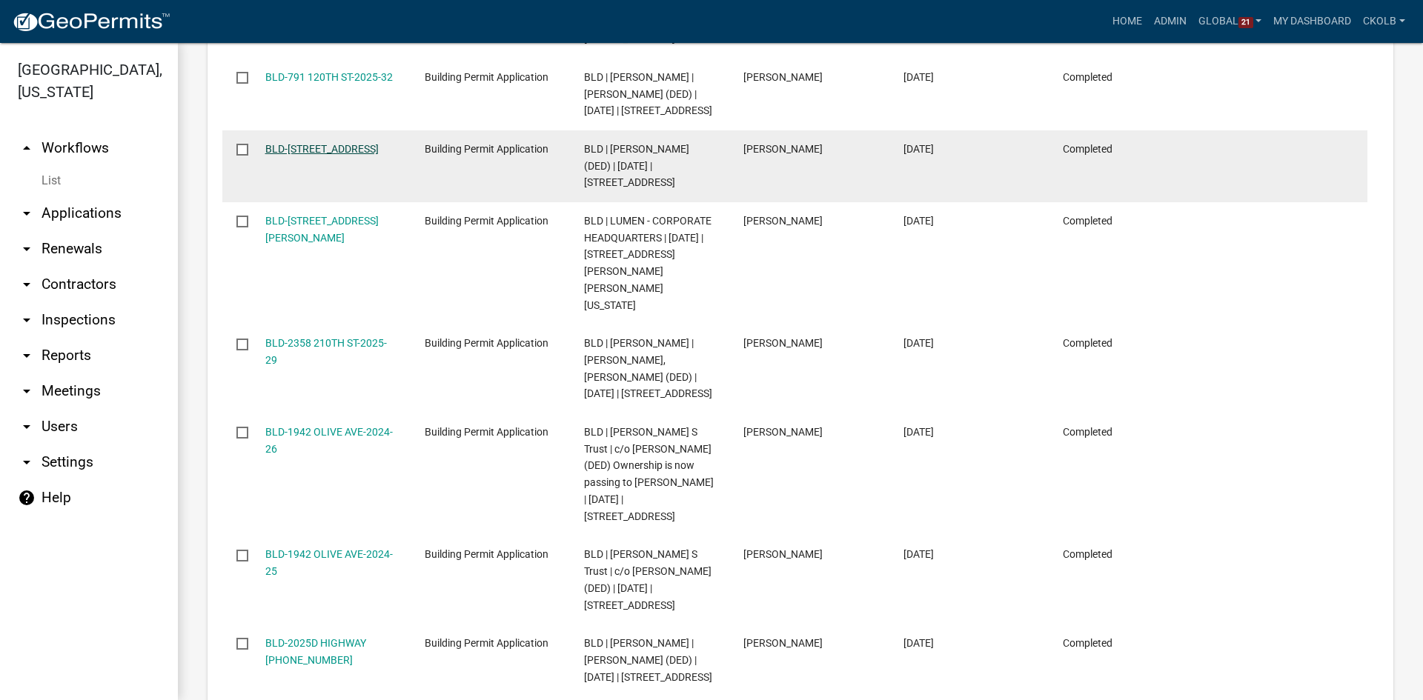
click at [314, 155] on link "BLD-[STREET_ADDRESS]" at bounding box center [321, 149] width 113 height 12
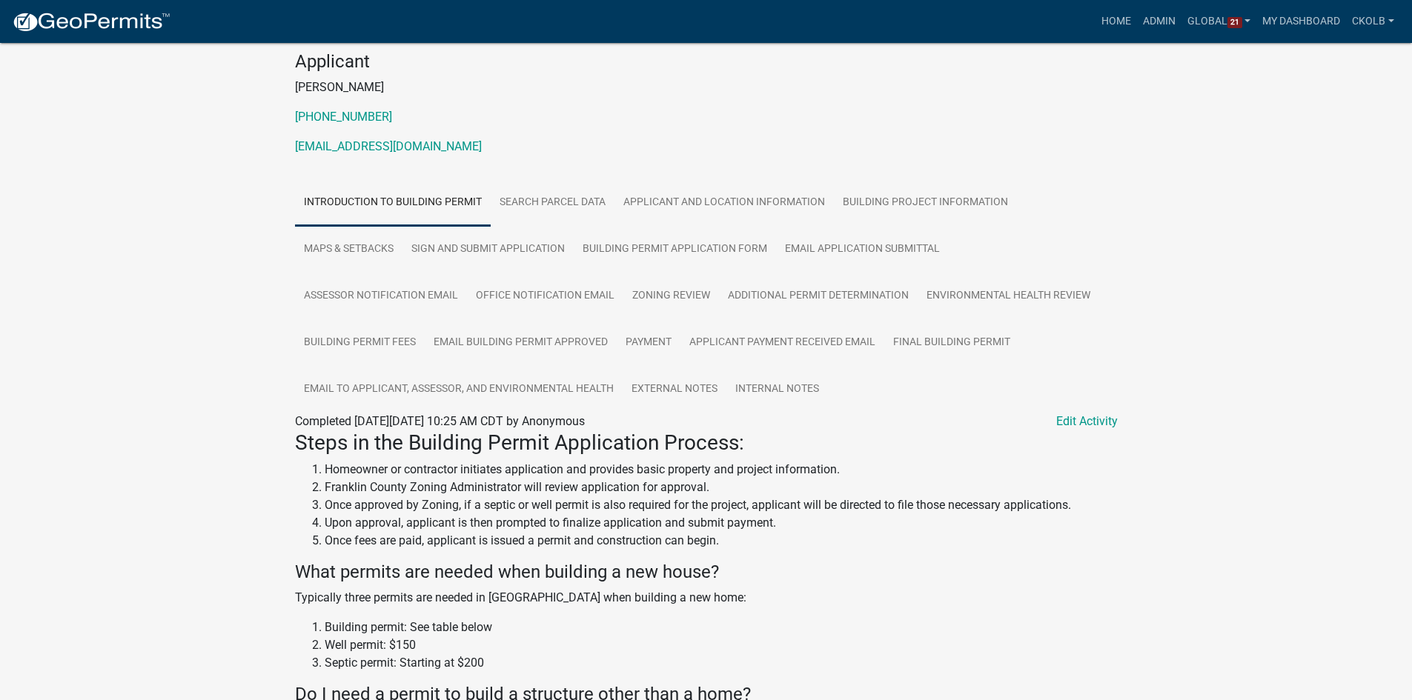
scroll to position [148, 0]
click at [941, 345] on link "Final Building Permit" at bounding box center [951, 342] width 135 height 47
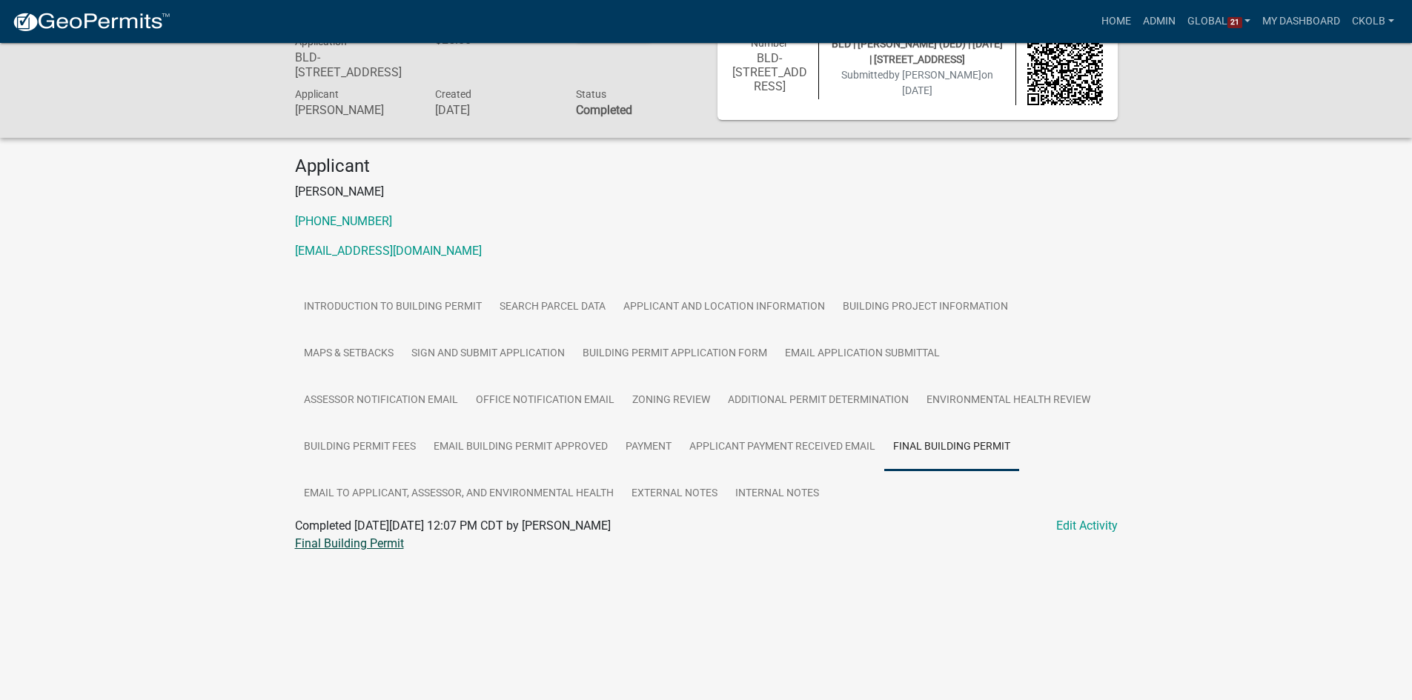
click at [351, 548] on link "Final Building Permit" at bounding box center [349, 544] width 109 height 14
click at [1172, 452] on div "Building Permit Application BLD-[STREET_ADDRESS]-31 Amount Paid $25.00 Actions …" at bounding box center [706, 298] width 1412 height 597
click at [518, 313] on link "Search Parcel Data" at bounding box center [553, 307] width 124 height 47
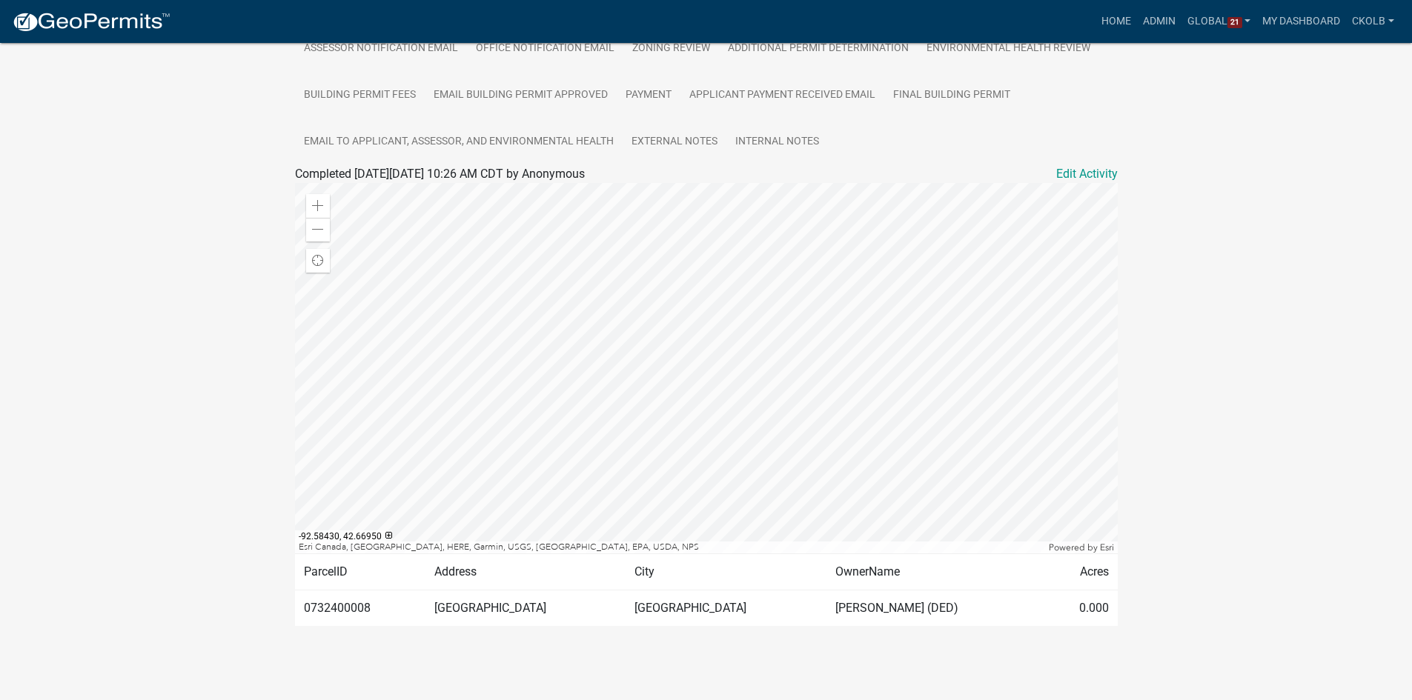
click at [1213, 403] on div "Building Permit Application BLD-[STREET_ADDRESS]-31 Amount Paid $25.00 Actions …" at bounding box center [706, 165] width 1412 height 1034
click at [325, 210] on div "Zoom in" at bounding box center [318, 206] width 24 height 24
click at [1244, 347] on div "Building Permit Application BLD-[STREET_ADDRESS]-31 Amount Paid $25.00 Actions …" at bounding box center [706, 165] width 1412 height 1034
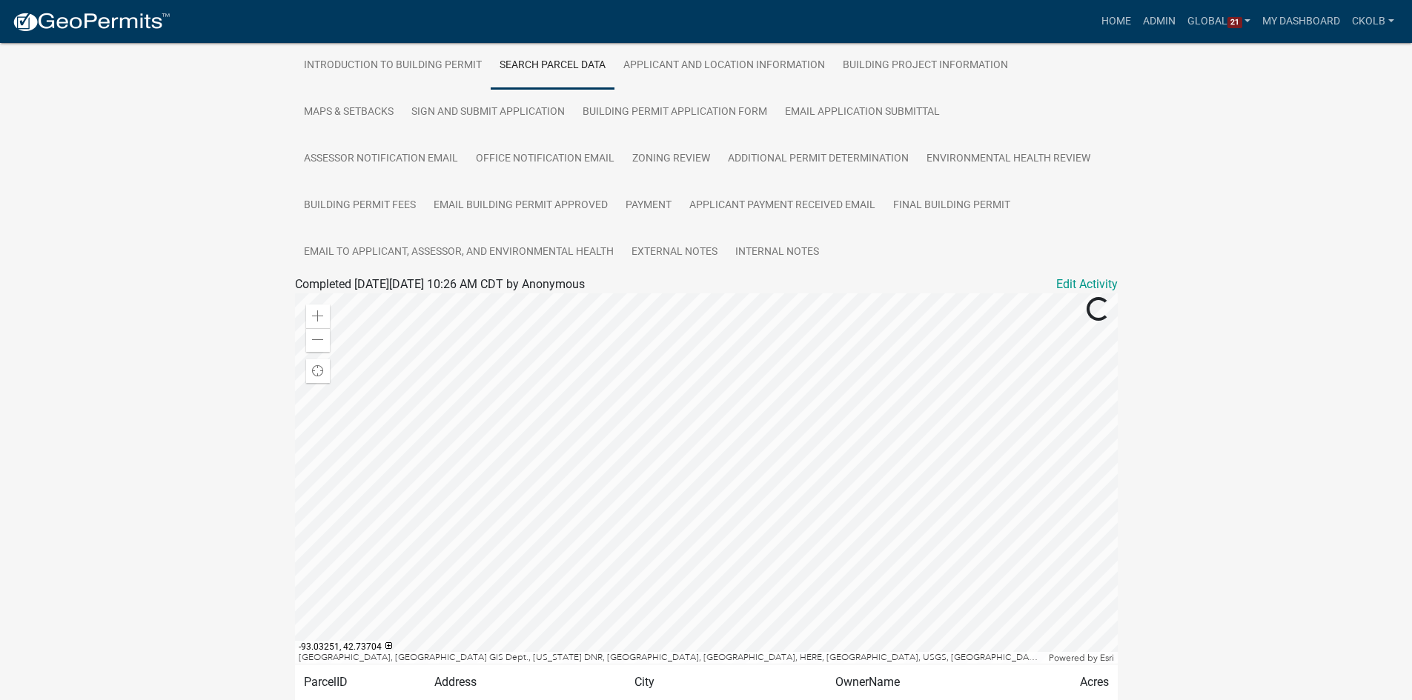
scroll to position [321, 0]
